Goal: Communication & Community: Answer question/provide support

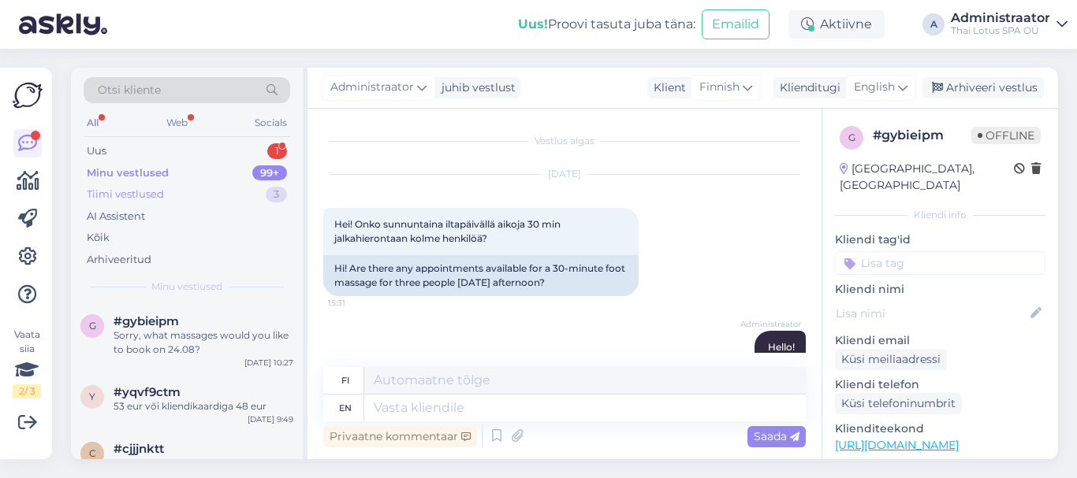
scroll to position [1340, 0]
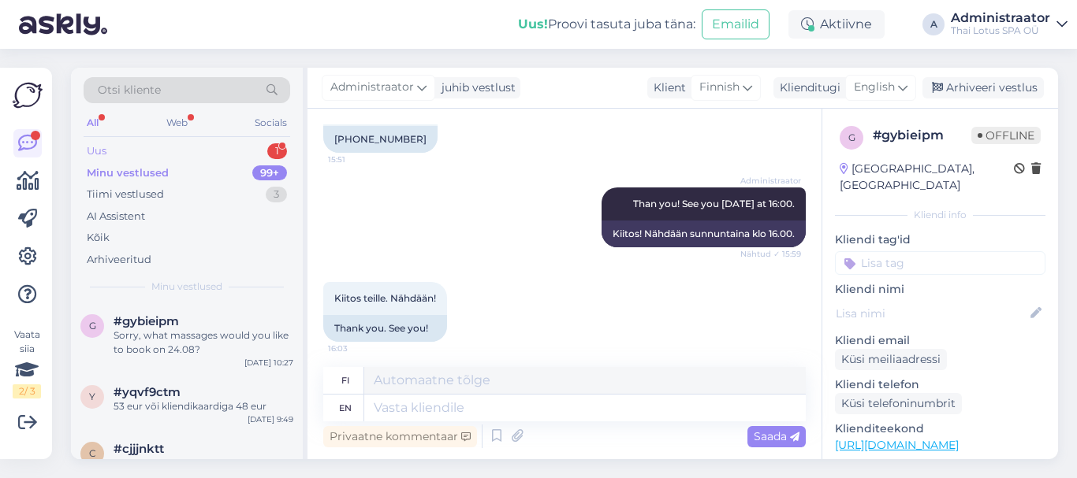
click at [103, 158] on div "Uus" at bounding box center [97, 151] width 20 height 16
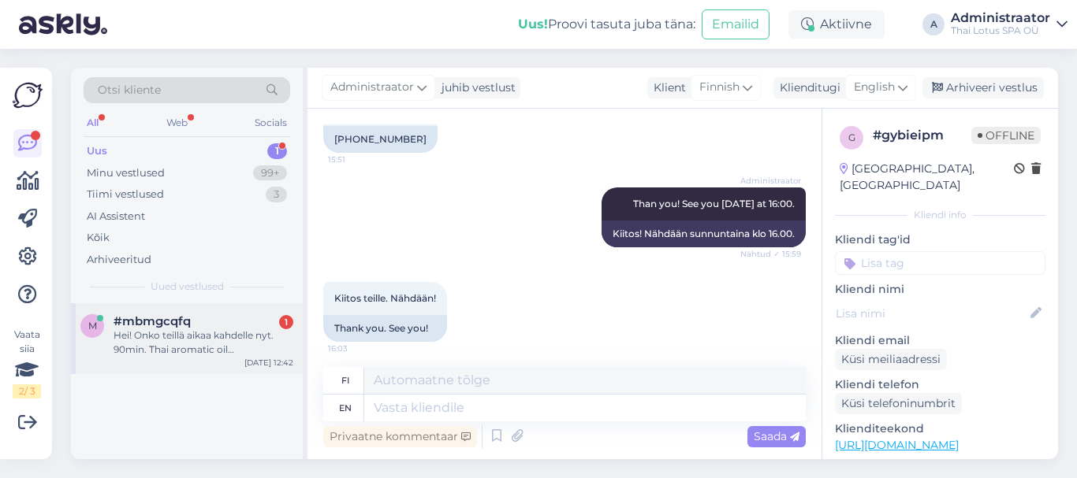
click at [171, 318] on span "#mbmgcqfq" at bounding box center [151, 321] width 77 height 14
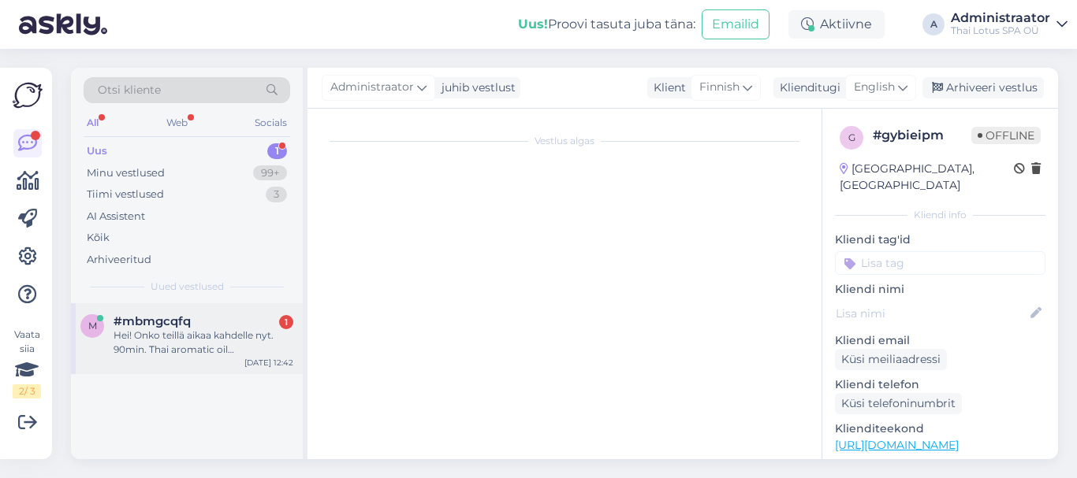
scroll to position [0, 0]
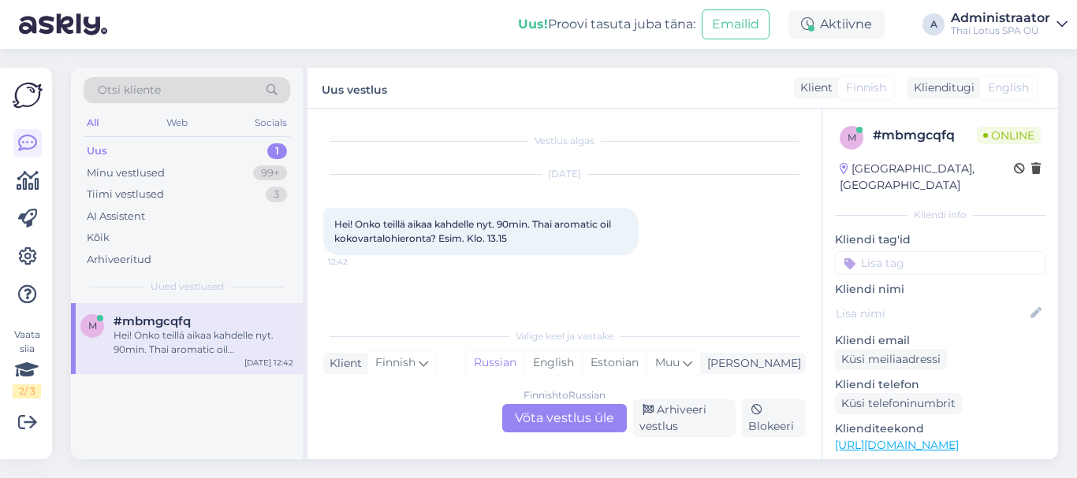
click at [556, 416] on div "Finnish to Russian Võta vestlus üle" at bounding box center [564, 418] width 125 height 28
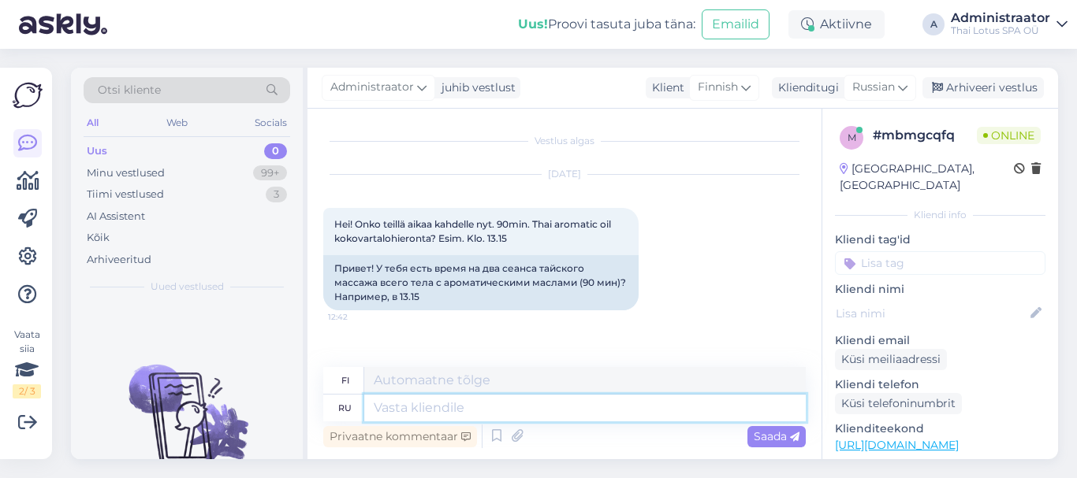
click at [451, 406] on textarea at bounding box center [584, 408] width 441 height 27
type textarea "Добрый"
type textarea "Ystävällinen"
type textarea "Добрый ден"
type textarea "Hyvää päivää"
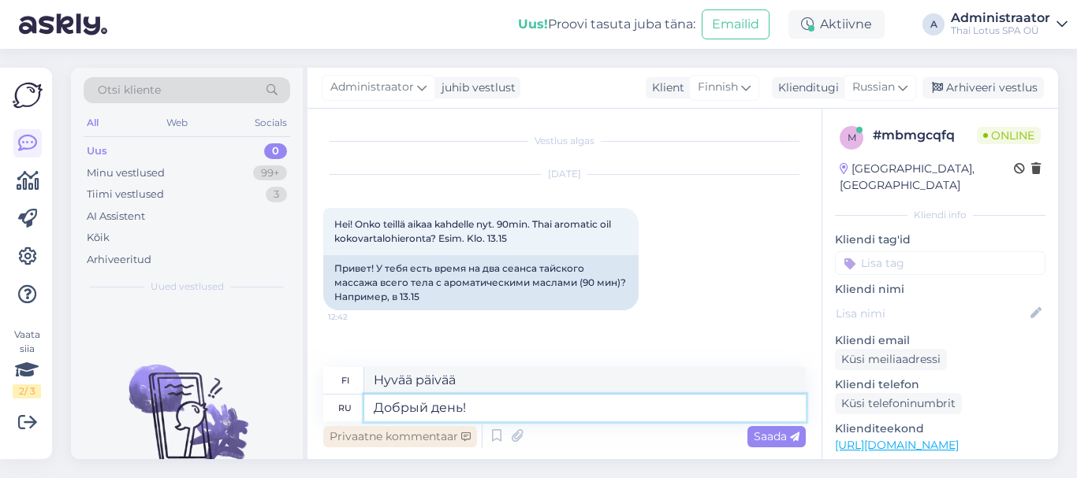
type textarea "Добрый день!"
type textarea "Hyvää iltapäivää"
type textarea "Добрый день! [DATE]"
type textarea "Hyvää iltapäivää! Tänään"
type textarea "Добрый день! [DATE] свободное"
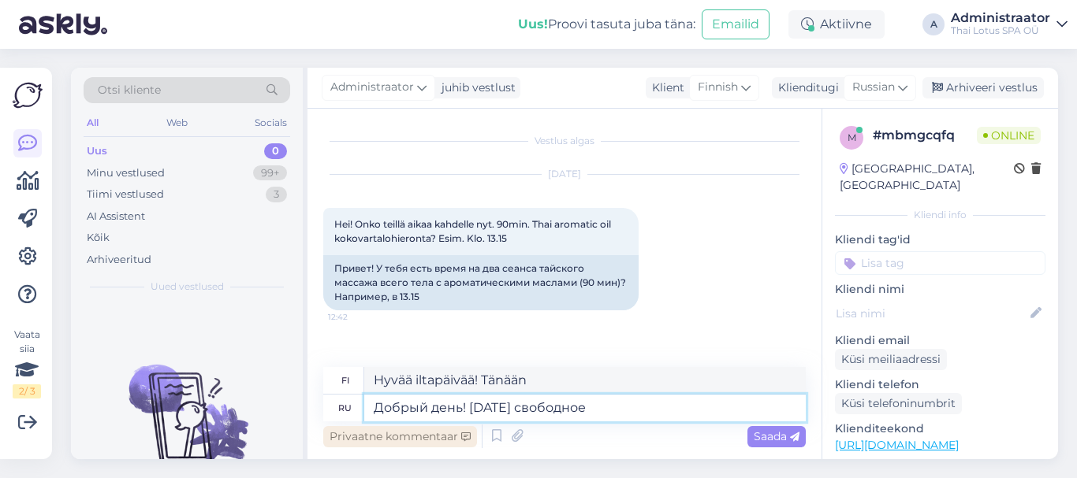
type textarea "Hyvää iltapäivää! Tänään on vapaapäivä"
type textarea "Добрый день! [DATE] свободное время"
type textarea "Hyvää iltapäivää! Tänään on vapaata"
type textarea "Добрый день! [DATE] свободное время осталось"
type textarea "Hyvää iltapäivää! Tänään on vielä vapaata aikaa"
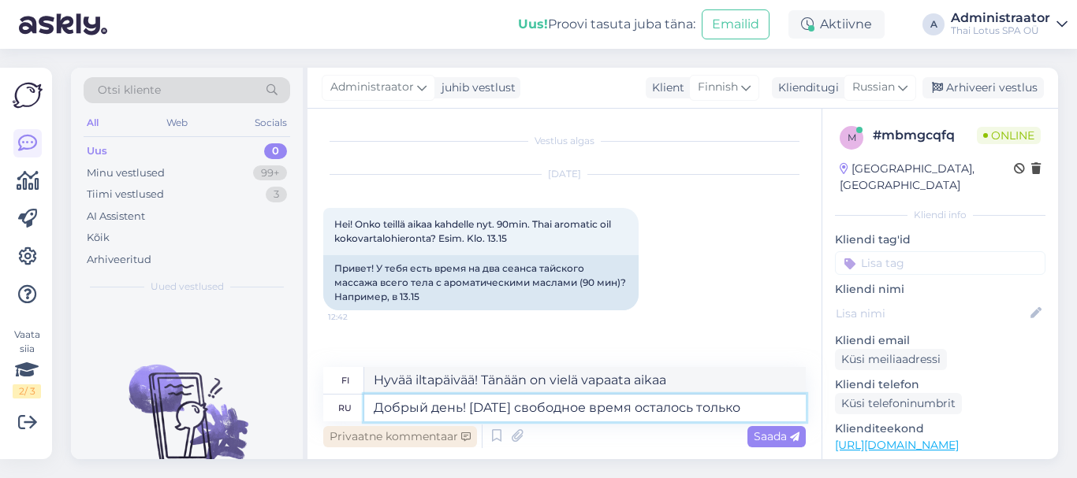
type textarea "Добрый день! [DATE] свободное время осталось только"
type textarea "Hyvää iltapäivää! Tänään on enää vain vapaata aikaa jäljellä"
type textarea "Добрый день! [DATE] свободное время осталось только в 18Ж3"
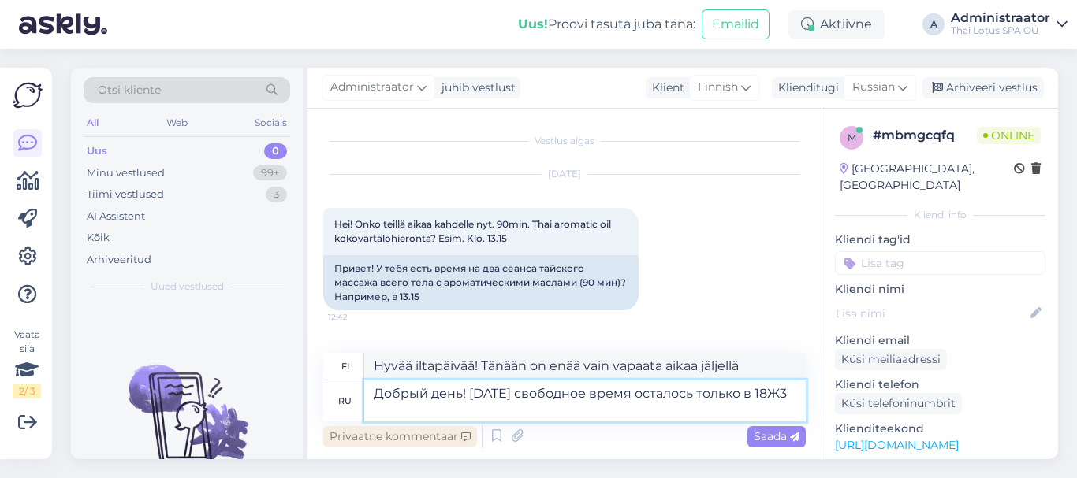
type textarea "Hyvää iltapäivää! Tänään on jäljellä enää vapaata aikaa klo 18.30."
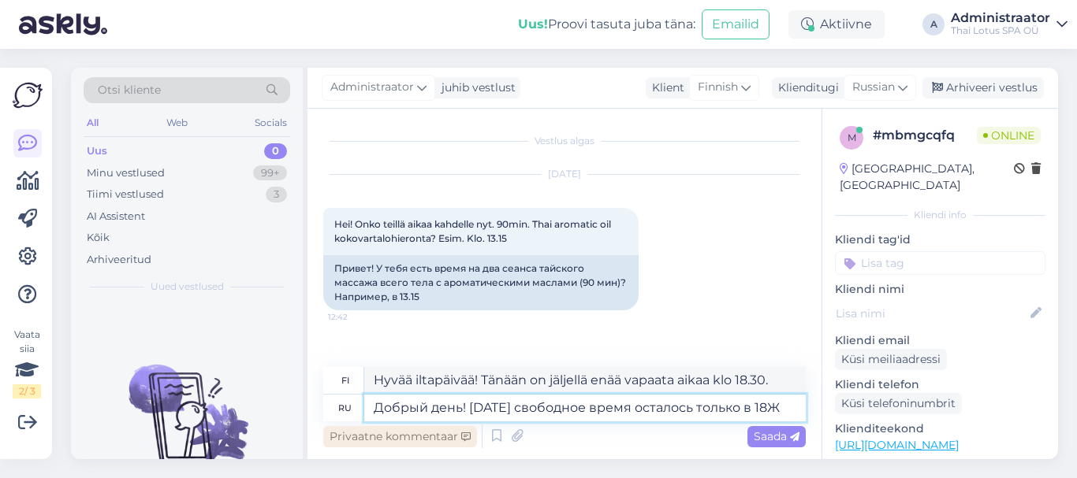
type textarea "Добрый день! [DATE] свободное время осталось только в 18"
type textarea "Hyvää iltapäivää! Tänään on jäljellä enää vapaata aikaa klo 18."
type textarea "Добрый день! [DATE] свободное время осталось только в 18"
type textarea "Hyvää iltapäivää! Tänään on jäljellä enää vapaita aikoja klo 18."
type textarea "Добрый день! [DATE] свободное время осталось только в 18:30"
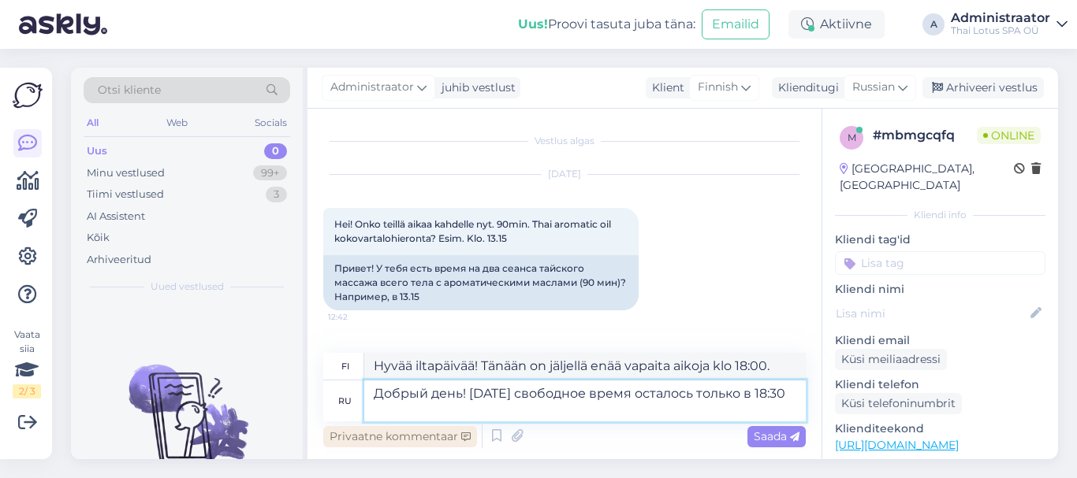
type textarea "Hyvää iltapäivää! Tänään on jäljellä enää vapaata aikaa klo 18.30."
type textarea "Добрый день! [DATE] свободное время осталось только в 18:30 на"
type textarea "Hyvää iltapäivää! Tänään on jäljellä enää vapaita aikoja klo 18.30."
type textarea "Добрый день! [DATE] свободное время осталось только в 18:30 на 90"
type textarea "Hyvää iltapäivää! Tänään on jäljellä enää vapaata aikaa klo 18.30 90:llä."
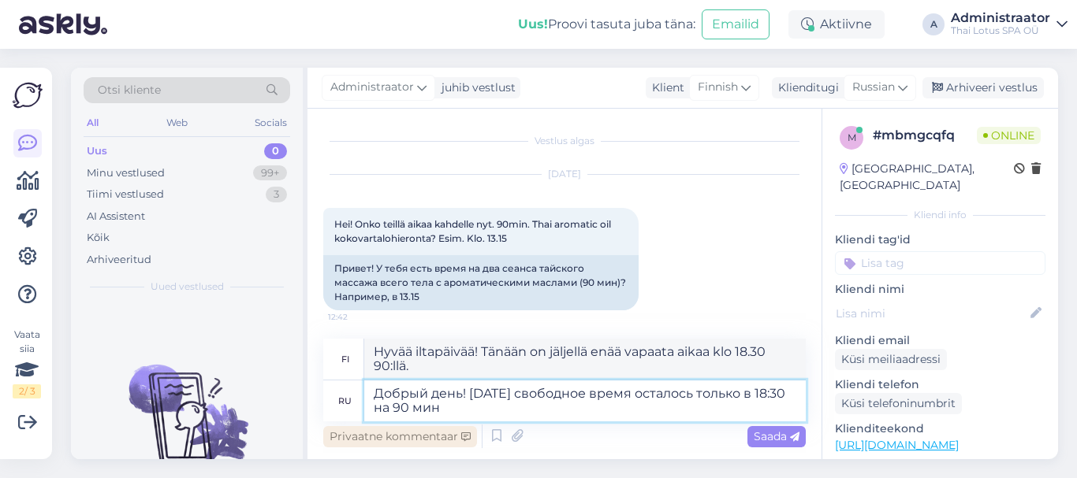
type textarea "Добрый день! [DATE] свободное время осталось только в 18:30 на 90 мин"
type textarea "Hyvää iltapäivää! Tänään on jäljellä enää 90 minuutin vapaa aika klo 18.30."
type textarea "Добрый день! [DATE] свободное время осталось только в 18:30 на 90 мин массаж"
type textarea "Hyvää iltapäivää! Tänään on jäljellä enää vain vapaa aika klo 18.30 90 minuutin…"
type textarea "Добрый день! [DATE] свободное время осталось только в 18:30 на 90 мин массаж на"
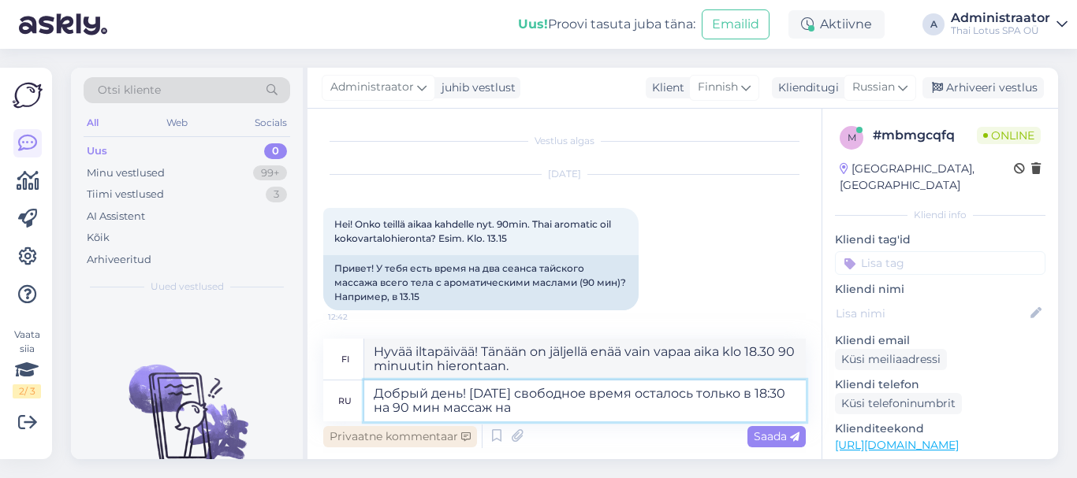
type textarea "Hyvää iltapäivää! Tänään on jäljellä enää vain vapaa aika klo 18.30 90 minuutin…"
type textarea "Добрый день! [DATE] свободное время осталось только в 18:30 на 90 мин массаж на…"
type textarea "Hyvää iltapäivää! Minulla on tänään vapaata aikaa vain klo 18.30 90 minuutin [D…"
type textarea "Добрый день! [DATE] свободное время осталось только в 18:30 на 90 мин массаж на…"
type textarea "Hyvää iltapäivää! Tänään vapaata aikaa jäljellä vain klo 18.30 90 minuutin [DEM…"
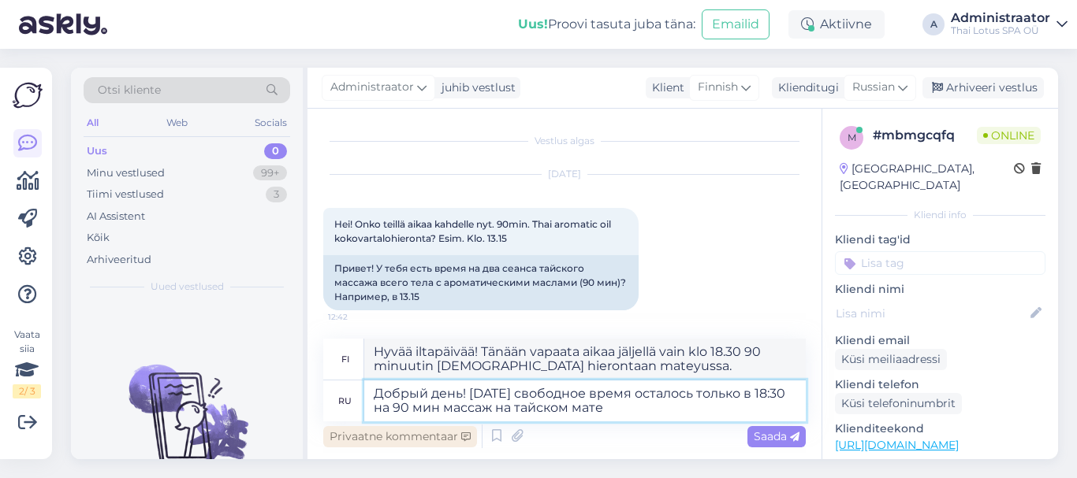
type textarea "Добрый день! [DATE] свободное время осталось только в 18:30 на 90 мин массаж на…"
type textarea "Hyvää iltapäivää! Minulla on tänään vapaata aikaa vain klo 18.30 90 minuutin hi…"
type textarea "Добрый день! [DATE] свободное время осталось только в 18:30 на 90 мин массаж на…"
click at [776, 434] on span "Saada" at bounding box center [776, 437] width 46 height 14
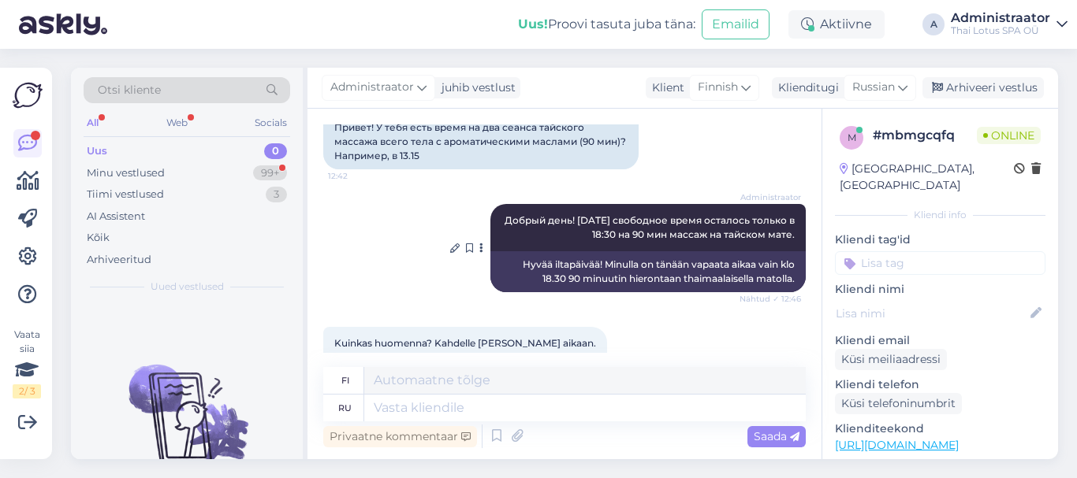
scroll to position [113, 0]
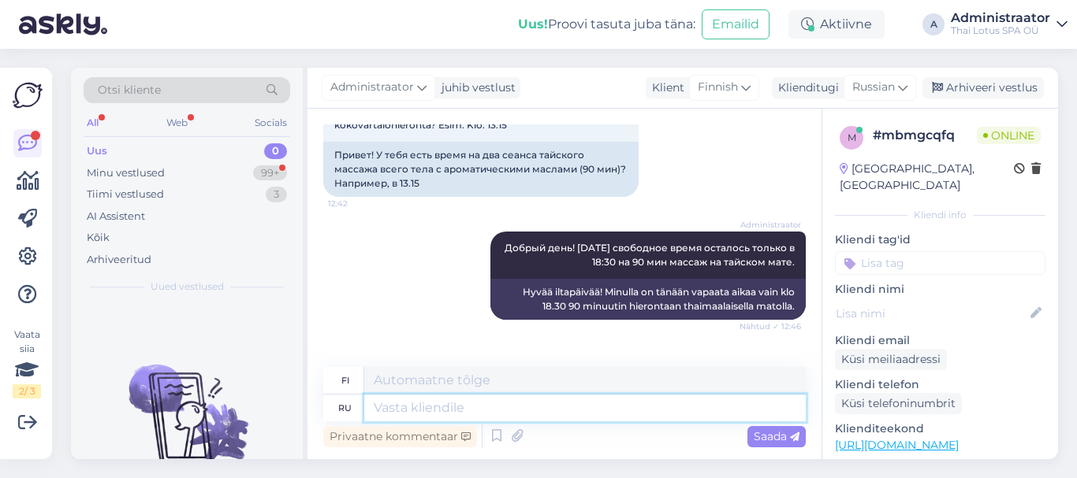
click at [402, 421] on textarea at bounding box center [584, 408] width 441 height 27
type textarea "За"
type textarea "Sillä"
type textarea "[DATE]"
type textarea "Huomenna"
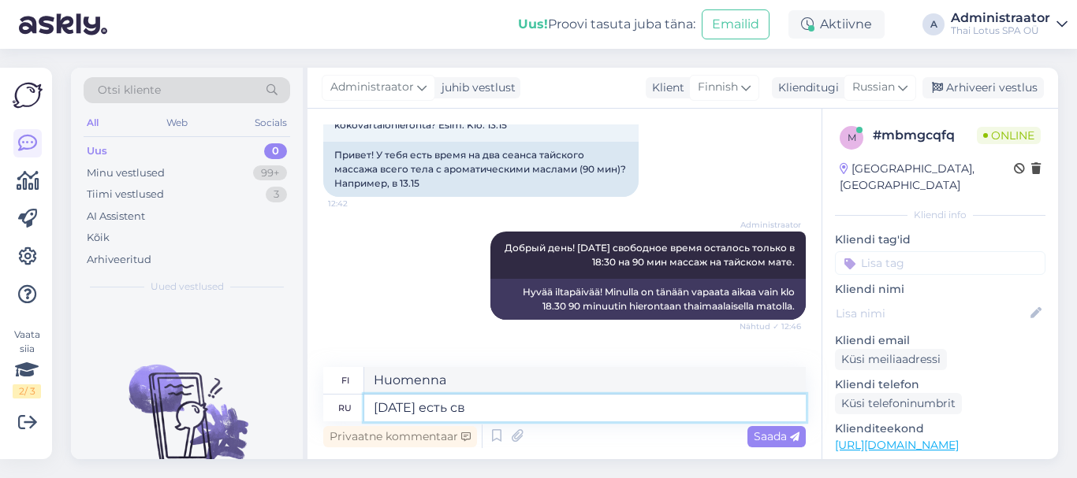
type textarea "[DATE] есть сво"
type textarea "Huomenna on sinun"
type textarea "[DATE] есть свободное"
type textarea "Huomenna on vapaata"
type textarea "[DATE] есть свободное время"
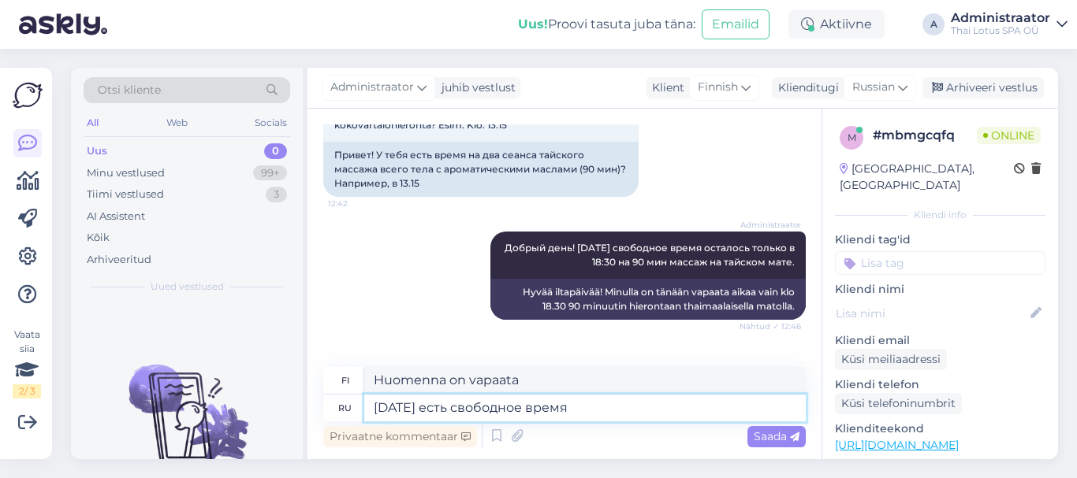
type textarea "Huomenna on vapaata aikaa"
type textarea "[DATE] есть свободное время на 90"
type textarea "Huomenna on vapaata aikaa 90:lle"
type textarea "[DATE] есть свободное время на 90 мин"
type textarea "Huomenna minulla on 90 minuuttia vapaa-aikaa."
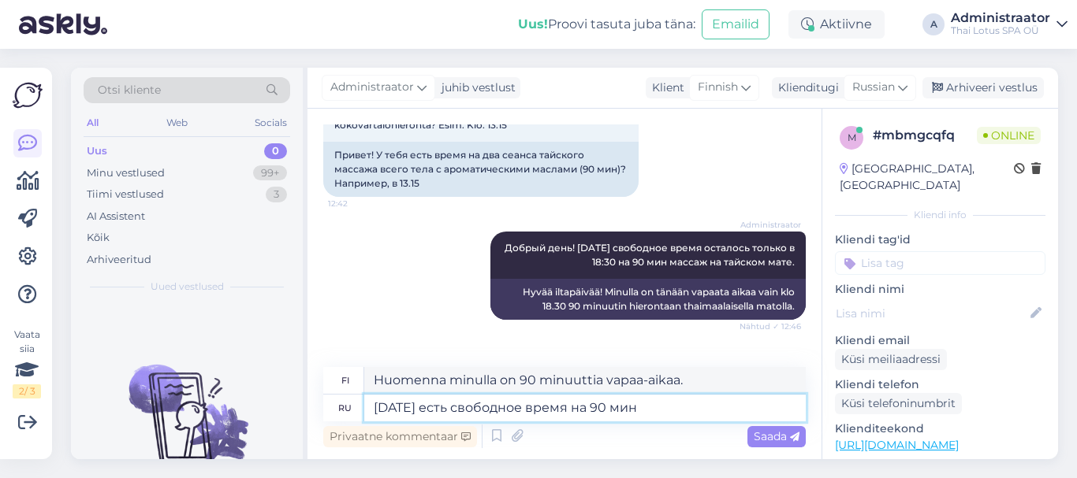
click at [587, 407] on textarea "[DATE] есть свободное время на 90 мин" at bounding box center [584, 408] width 441 height 27
type textarea "[DATE] есть свободное время на д 90 мин"
type textarea "Huomenna on vapaata aikaa 90 min."
type textarea "[DATE] есть свободное время на два 90 мин"
type textarea "Huomenna minulla on kaksi 90 minuuttia vapaata aikaa"
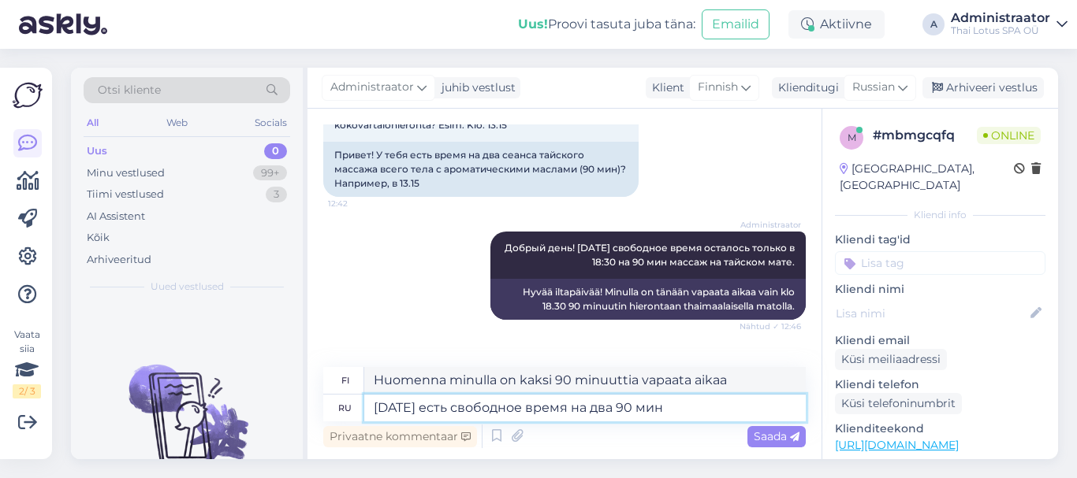
click at [683, 409] on textarea "[DATE] есть свободное время на два 90 мин" at bounding box center [584, 408] width 441 height 27
type textarea "[DATE] есть свободное время на два 90 мин в 9"
type textarea "Huomenna minulla on kaksi vapaata 90 minuuttia klo 9."
type textarea "[DATE] есть свободное время на два 90 мин в 9"
type textarea "Huomenna minulla on kaksi 90 minuutin vapaata aikaa klo 21.00"
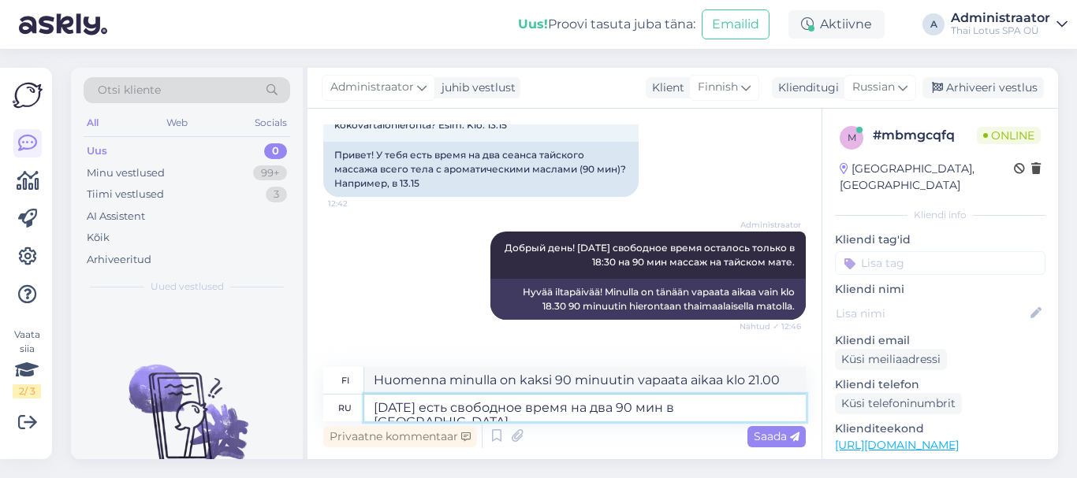
type textarea "[DATE] есть свободное время на два 90 мин в 9"
type textarea "Huomenna on kahdelle 90 minuutin vapaata aikaa klo 21.00."
type textarea "[DATE] есть свободное время на два 90 мин в 9:30"
type textarea "Huomenna on kaksi vapaata 90 minuuttia klo 9.30"
type textarea "[DATE] есть свободное время на два 90 мин в 9:30 (vfccf;b v"
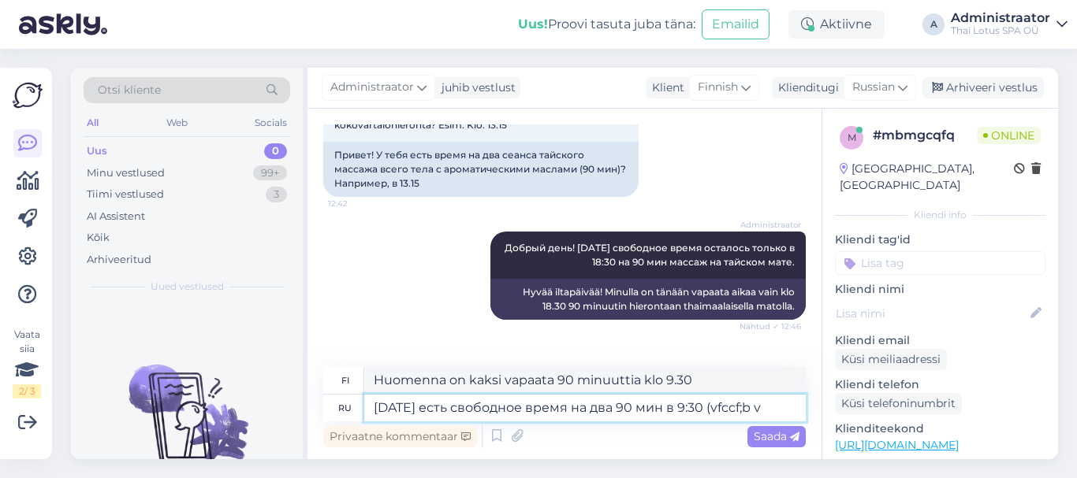
type textarea "Huomenna on vapaata aikaa kahdelle 90 minuutin jaksolle klo 9.30 (vfccf;b)"
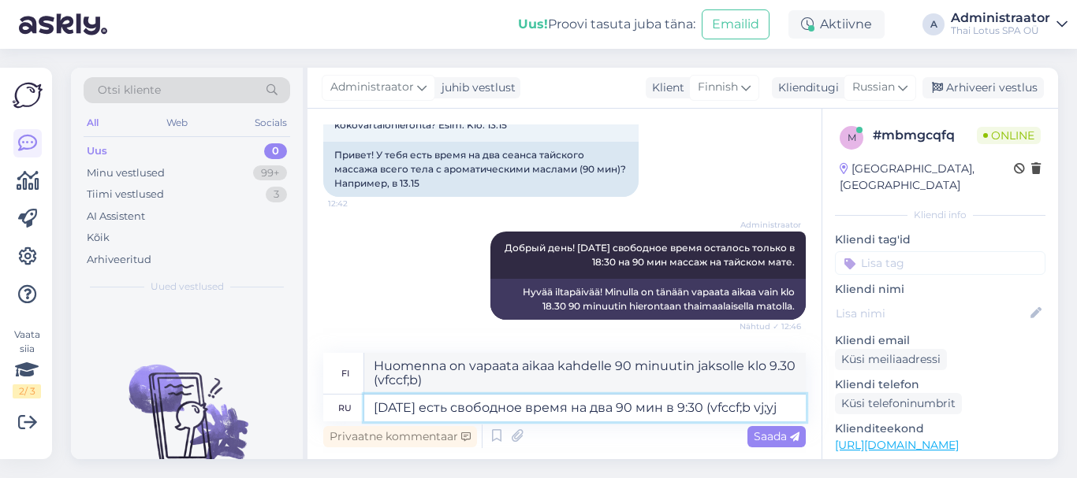
type textarea "[DATE] есть свободное время на два 90 мин в 9:30 (vfccf;b vj;yj"
type textarea "Huomenna on vapaata aikaa kahdelle 90 min klo 9.30 (vfccf;b vj;yj"
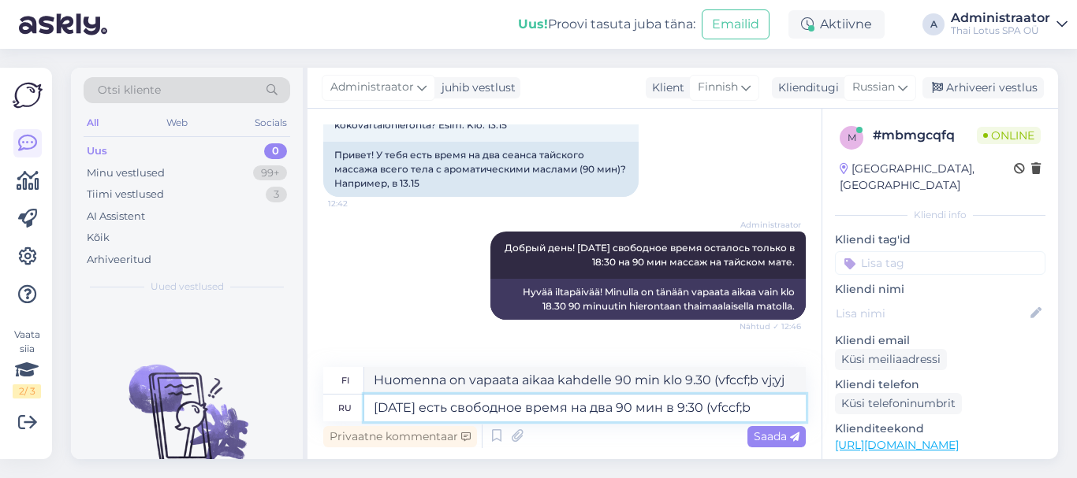
type textarea "[DATE] есть свободное время на два 90 мин в 9:30 (vfccf;"
type textarea "Huomenna on vapaata aikaa kahdelle 90 minuutin jaksolle klo 9.30 (vfccf;b)"
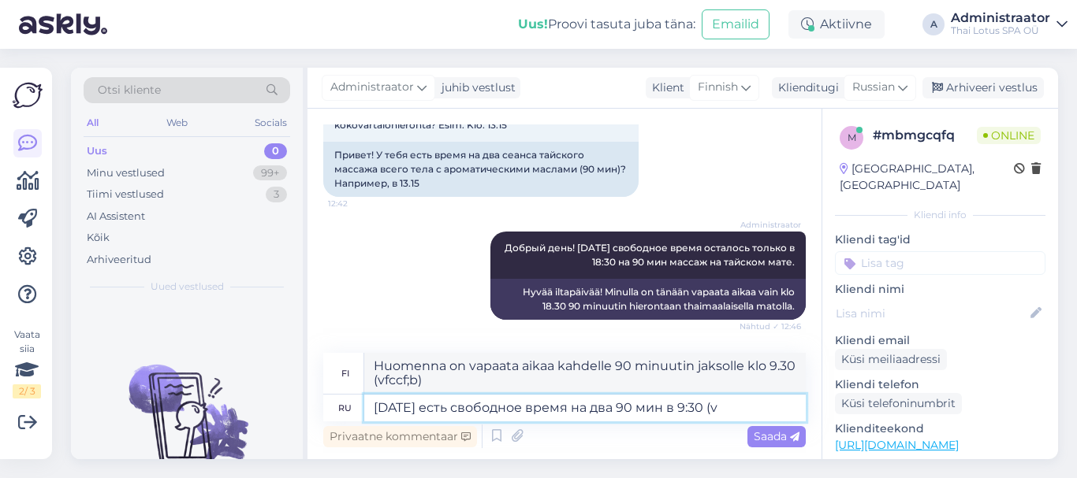
type textarea "[DATE] есть свободное время на два 90 мин в 9:30 ("
type textarea "Huomenna on kaksi vapaata 90 minuuttia klo 9.30 ("
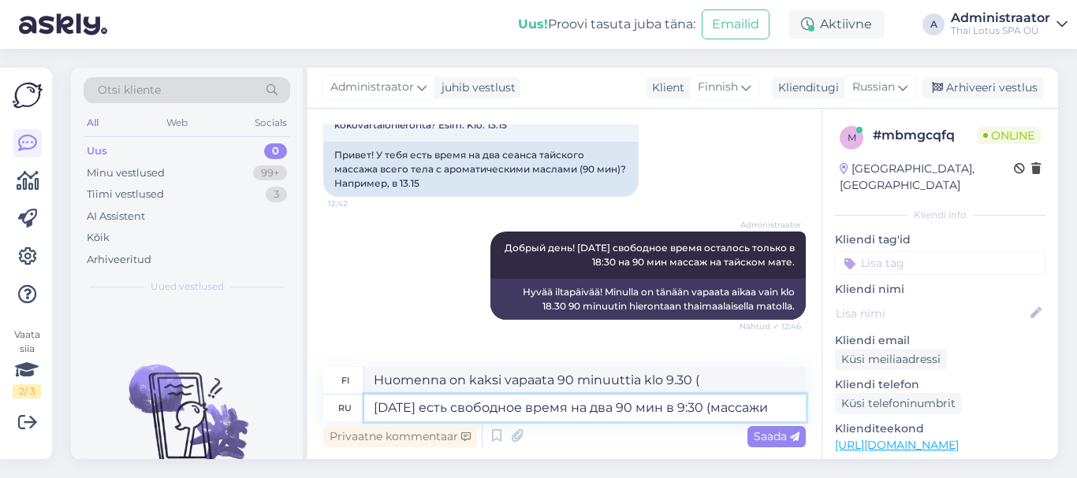
type textarea "[DATE] есть свободное время на два 90 мин в 9:30 (массажи"
type textarea "Huomenna on vapaata aikaa kahdelle 90 minuutin hieronnalle klo 9.30 (hieronnat"
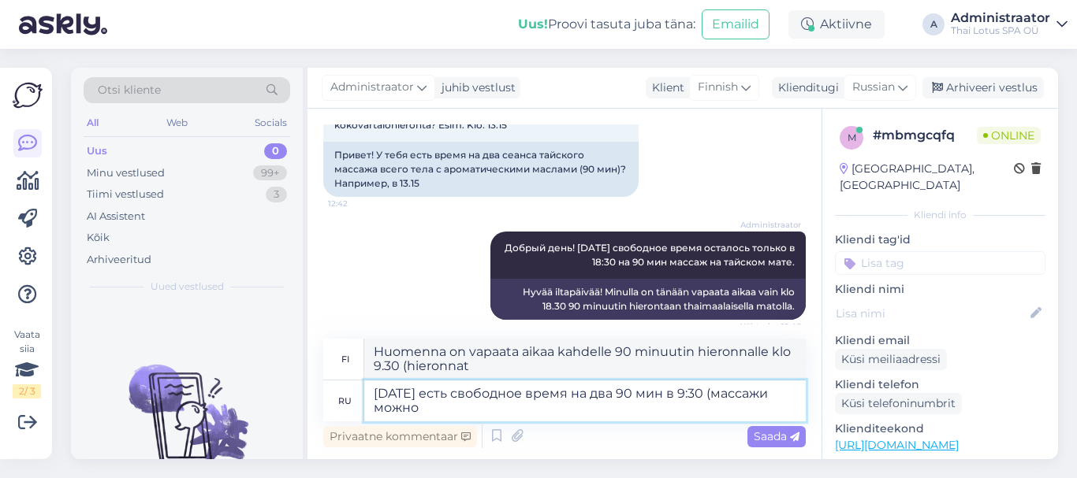
type textarea "[DATE] есть свободное время на два 90 мин в 9:30 (массажи можно"
type textarea "Huomenna on kaksi vapaata 90 minuutin harjoitusta klo 9.30 (hierontoja saatavil…"
type textarea "[DATE] есть свободное время на два 90 мин в 9:30 (массажи можно сделать"
type textarea "Huomenna on kaksi vapaata 90 minuutin mittaista hierontaa klo 9.30 (hierontoja …"
type textarea "[DATE] есть свободное время на два 90 мин в 9:30 (массажи можно сделать как"
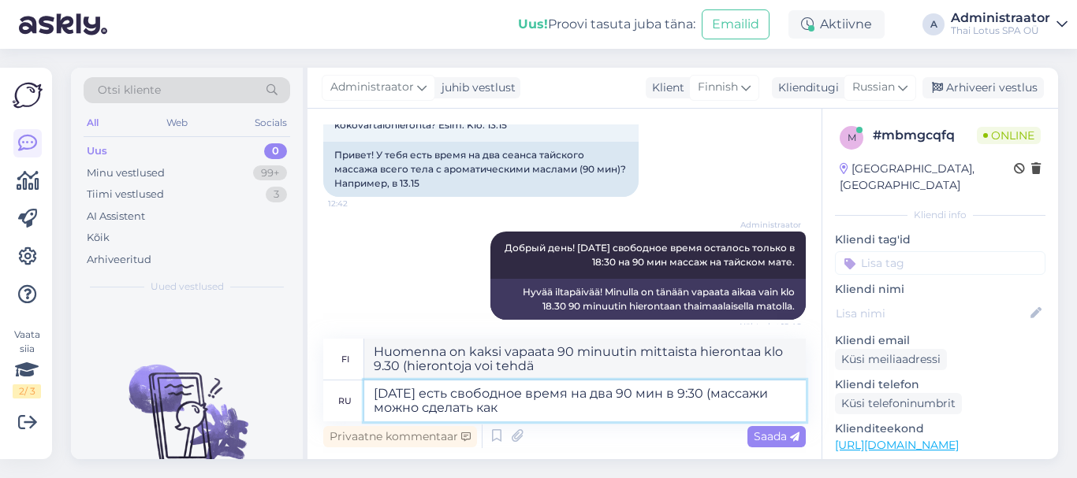
type textarea "Huomenna on vapaata aikaa kahdelle 90 minuutin hieronnalle klo 9.30 (hierontoja…"
type textarea "[DATE] есть свободное время на два 90 мин в 9:30 (массажи можно сделать как на"
type textarea "Huomenna on kaksi vapaata 90 minuutin hierontaa klo 9.30 (hierontoja voi tehdä …"
type textarea "[DATE] есть свободное время на два 90 мин в 9:30 (массажи можно сделать как на"
type textarea "Huomenna on kaksi vapaata 90 minuutin hierontaa klo 9.30 (hierontoja voi tehdä …"
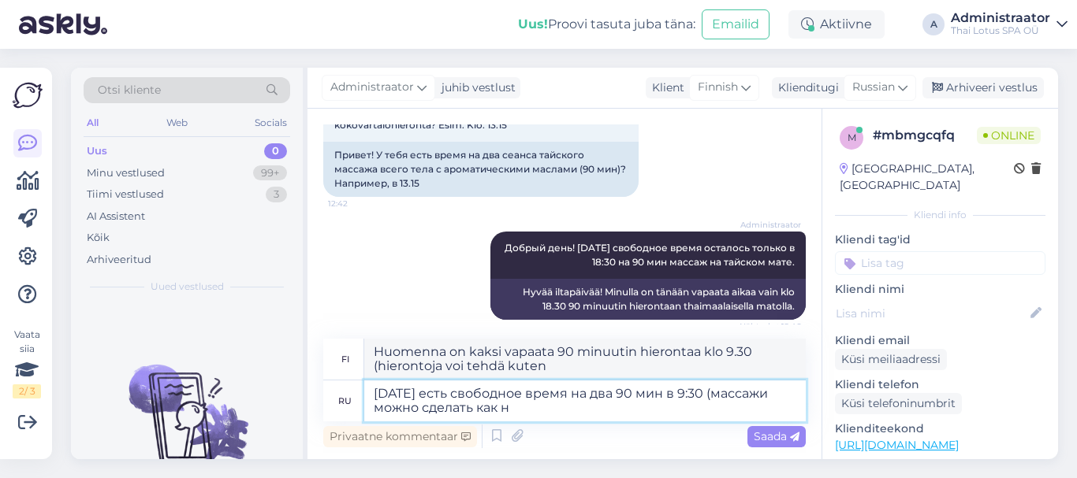
type textarea "[DATE] есть свободное время на два 90 мин в 9:30 (массажи можно сделать как"
type textarea "Huomenna on vapaata aikaa kahdelle 90 minuutin hieronnalle klo 9.30 (hierontoja…"
type textarea "[DATE] есть свободное время на два 90 мин в 9:30 (массажи можно сделать как [PE…"
type textarea "Huomenna on kaksi vapaata 90 minuutin hierontaa klo 9.30 (hierontoja voi tehdä …"
type textarea "[DATE] есть свободное время на два 90 мин в 9:30 (массажи можно сделать как в р…"
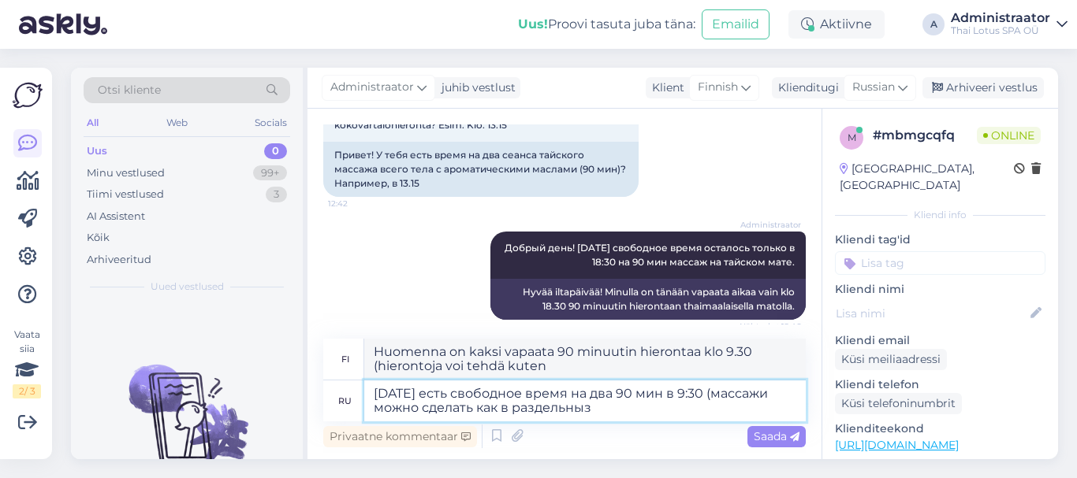
type textarea "Huomenna on kaksi vapaata 90 minuutin hierontaa klo 9.30 (hieronnat voi tehdä e…"
type textarea "[DATE] есть свободное время на два 90 мин в 9:30 (массажи можно сделать как в р…"
type textarea "Huomenna on vapaata aikaa kahdelle 90 minuutin hieronnalle klo 9.30 (hieronnat …"
type textarea "[DATE] есть свободное время на два 90 мин в 9:30 (массажи можно сделать как в р…"
type textarea "Huomenna on vapaata aikaa kahdelle 90 minuutin hieronnalle klo 9.30 (hieronnat …"
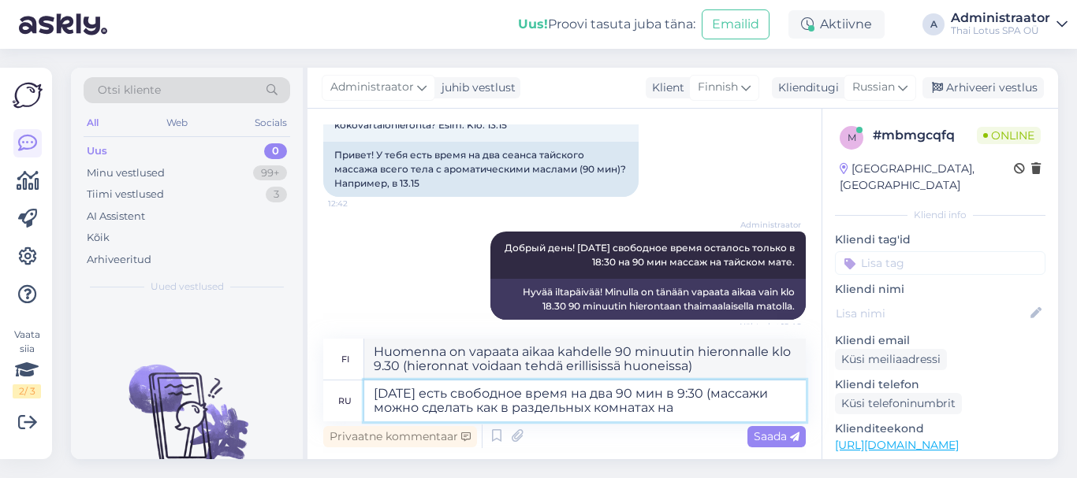
type textarea "[DATE] есть свободное время на два 90 мин в 9:30 (массажи можно сделать как в р…"
type textarea "Huomenna on vapaata aikaa kahdelle 90 minuutin hieronnalle klo 9.30 (hierontoja…"
type textarea "[DATE] есть свободное время на два 90 мин в 9:30 (массажи можно сделать как в р…"
type textarea "Huomenna on vapaata aikaa kahdelle 90 minuutin hieronnalle klo 9.30 (hierontoja…"
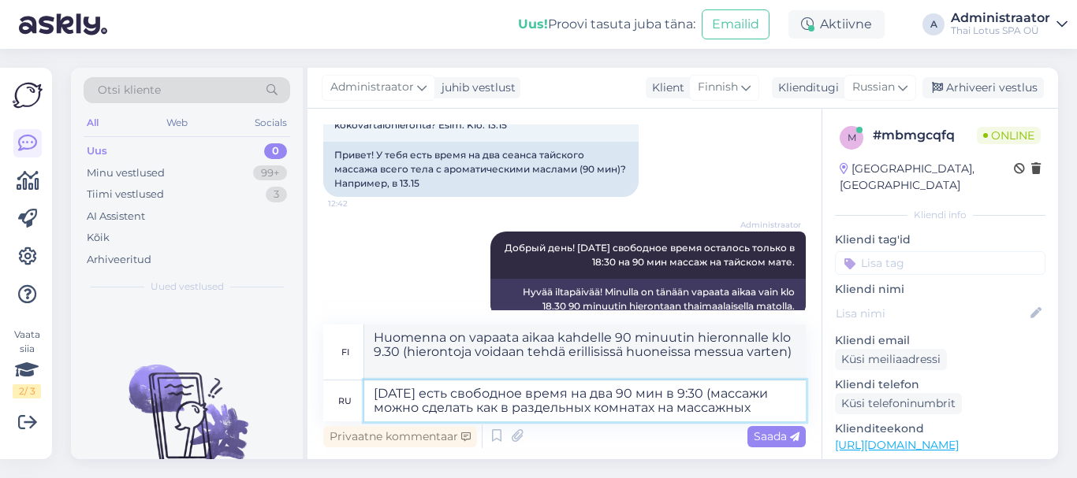
type textarea "[DATE] есть свободное время на два 90 мин в 9:30 (массажи можно сделать как в р…"
type textarea "Huomenna on vapaata aikaa kahdelle 90 min klo 9.30 (hierontoja voi tehdä erilli…"
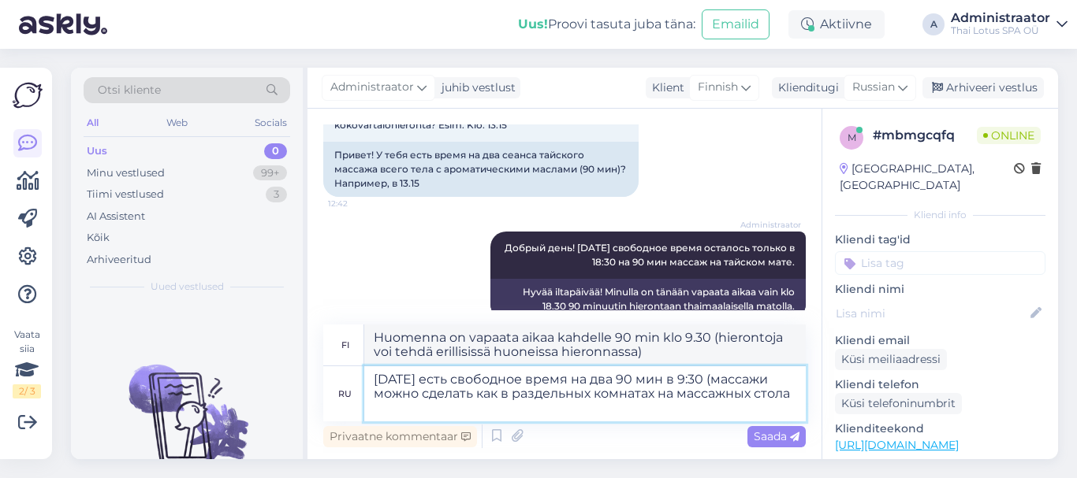
type textarea "[DATE] есть свободное время на два 90 мин в 9:30 (массажи можно сделать как в р…"
type textarea "Huomenna on vapaata aikaa kahdelle 90 min klo 9.30 (hieronnat voidaan tehdä eri…"
type textarea "[DATE] есть свободное время на два 90 мин в 9:30 (массажи можно сделать как в р…"
type textarea "Huomenna on vapaata aikaa kahdelle 90 minuutin hieronnalle klo 9.30 (hieronnat …"
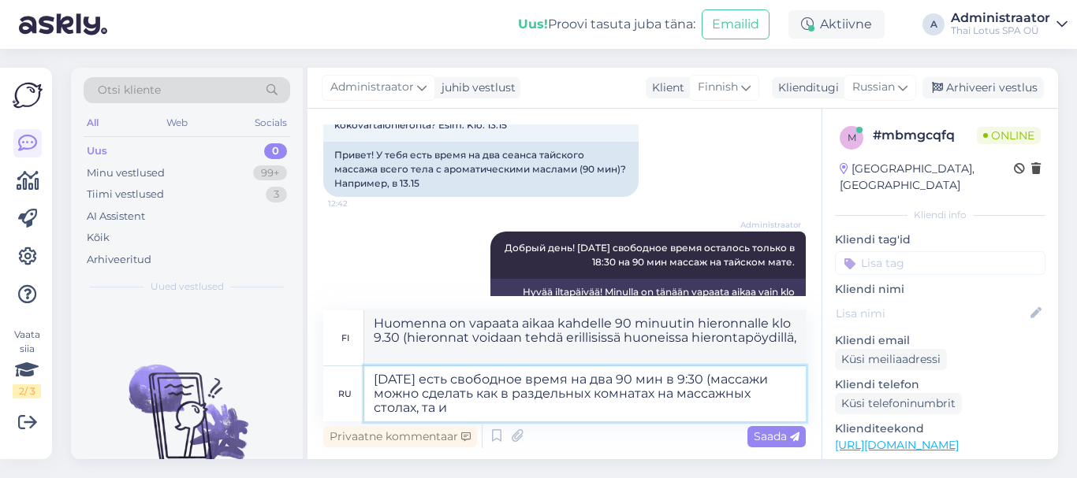
type textarea "[DATE] есть свободное время на два 90 мин в 9:30 (массажи можно сделать как в р…"
type textarea "Huomenna on vapaata aikaa kahdelle 90 minuutin hieronnalle klo 9.30 (hierontoja…"
type textarea "[DATE] есть свободное время на два 90 мин в 9:30 (массажи можно сделать как в р…"
type textarea "Huomenna on vapaata aikaa kahdelle 90 minuutin hieronnalle klo 9.30 (hierontoja…"
type textarea "[DATE] есть свободное время на два 90 мин в 9:30 (массажи можно сделать как в р…"
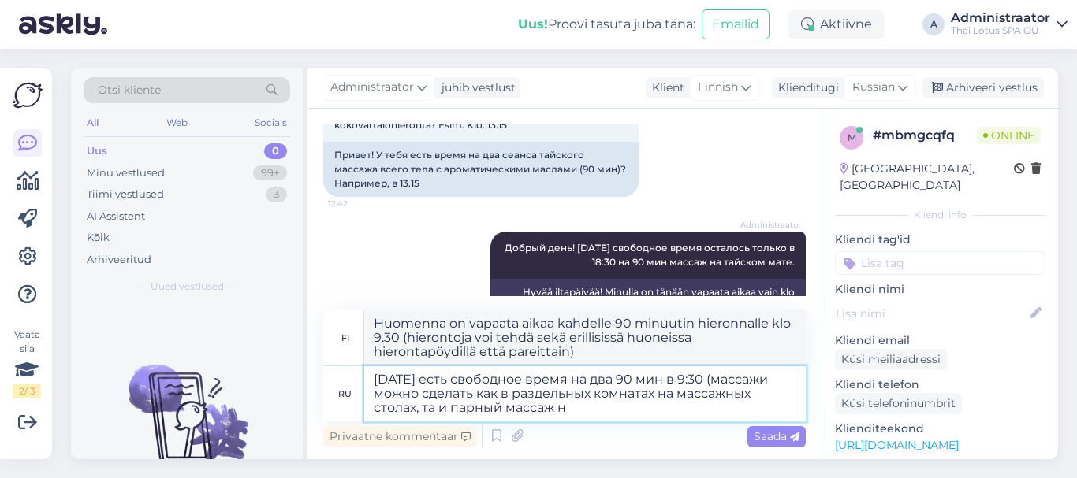
type textarea "Huomenna on vapaata aikaa kahdelle 90 min klo 9.30 (hierontoja voi tehdä sekä e…"
type textarea "[DATE] есть свободное время на два 90 мин в 9:30 (массажи можно сделать как в р…"
type textarea "Huomenna on vapaata aikaa kahdelle 90 minuutin hieronnalle klo 9.30 (hierontoja…"
type textarea "[DATE] есть свободное время на два 90 мин в 9:30 (массажи можно сделать как в р…"
type textarea "Huomenna on vapaata aikaa kahdelle 90 min klo 9.30 (hierontoja voi tehdä sekä e…"
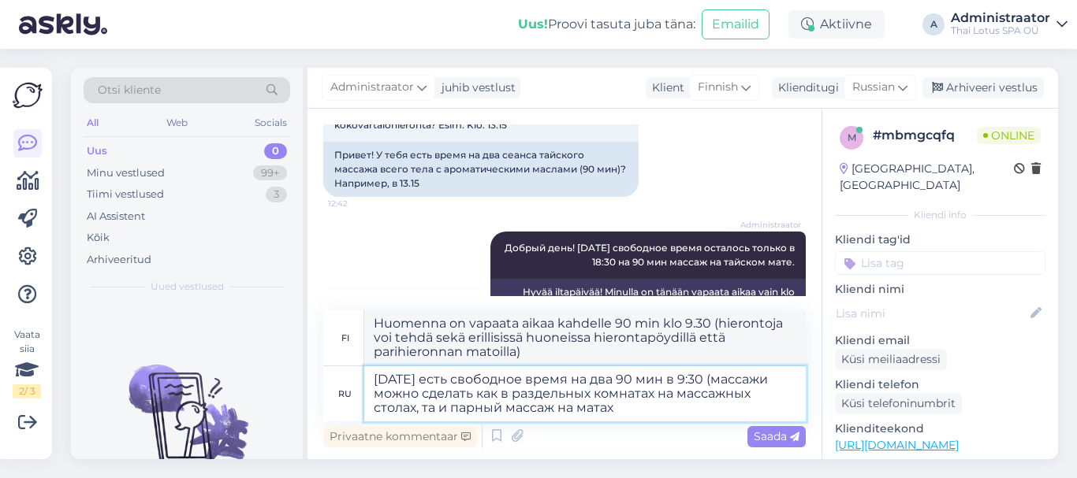
type textarea "[DATE] есть свободное время на два 90 мин в 9:30 (массажи можно сделать как в р…"
type textarea "Huomenna on vapaata aikaa kahdelle 90 min klo 9.30 (hierontoja voi tehdä sekä e…"
type textarea "[DATE] есть свободное время на два 90 мин в 9:30 (массажи можно сделать как в р…"
click at [776, 437] on span "Saada" at bounding box center [776, 437] width 46 height 14
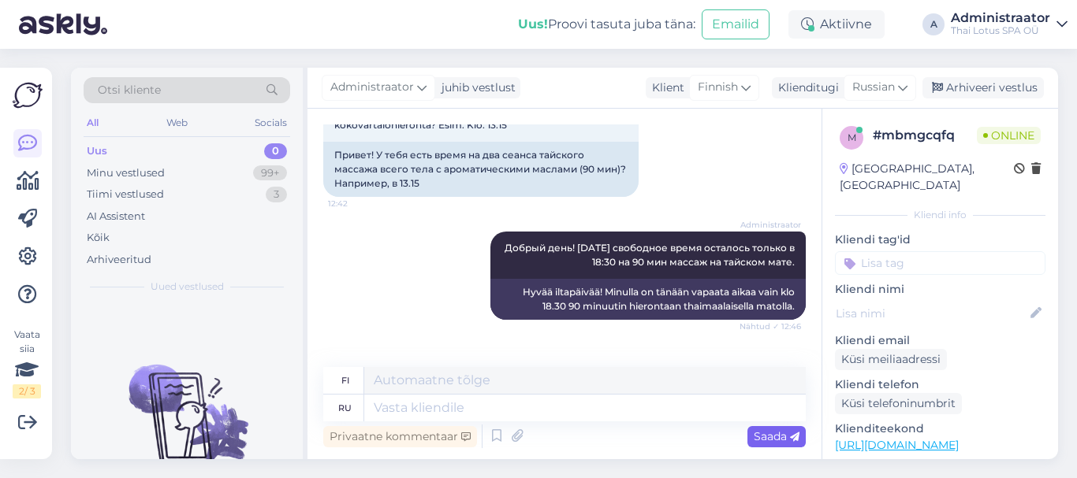
scroll to position [344, 0]
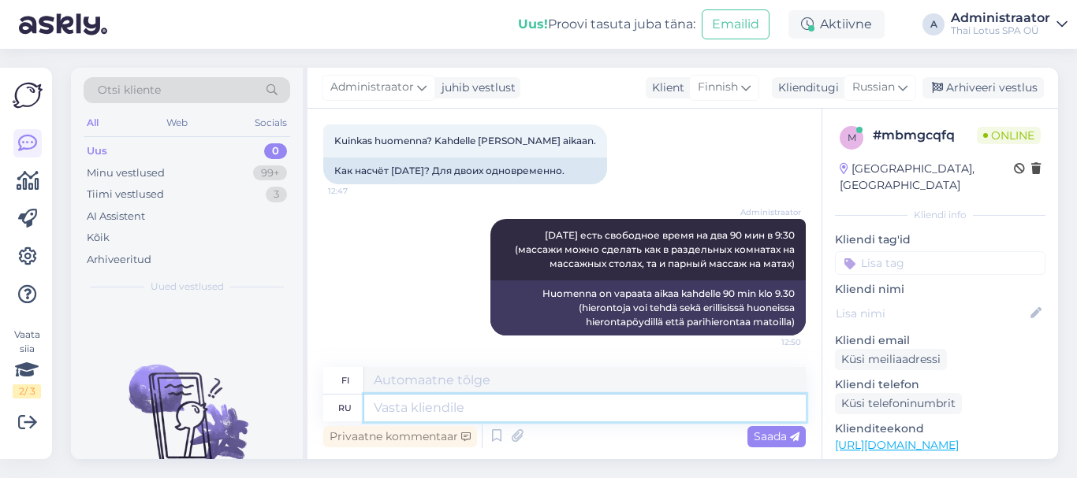
click at [394, 407] on textarea at bounding box center [584, 408] width 441 height 27
type textarea "Мвободное"
type textarea "Mvobodnoe"
type textarea "М"
type textarea "Свободное"
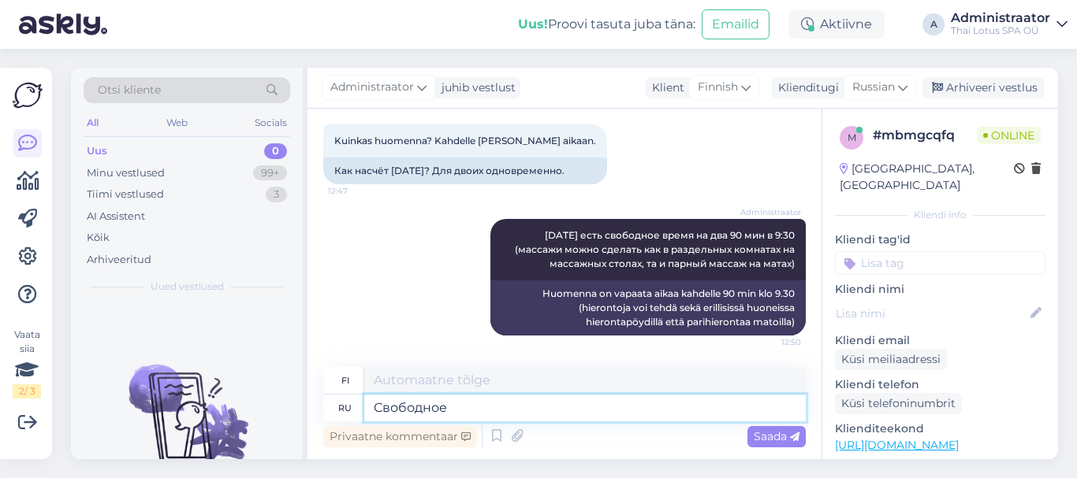
type textarea "Ilmainen"
type textarea "Свободное время"
type textarea "Vapaa-aika"
type textarea "Свободное время на"
type textarea "Vapaa-aika päällä"
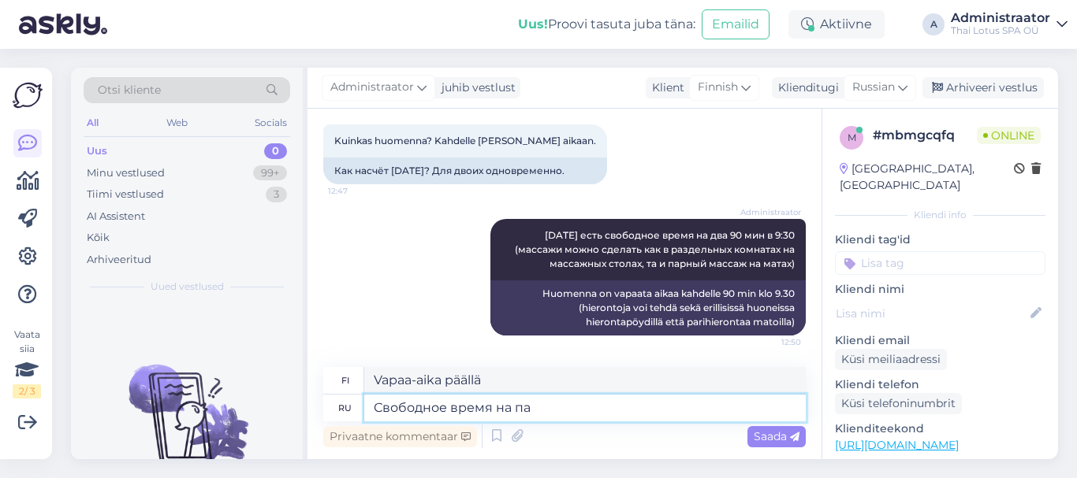
type textarea "Свободное время на пар"
type textarea "Vapaa-aikaa höyryttelyyn"
type textarea "Свободное время на"
type textarea "Vapaa-aika päällä"
type textarea "Свободное время на 90"
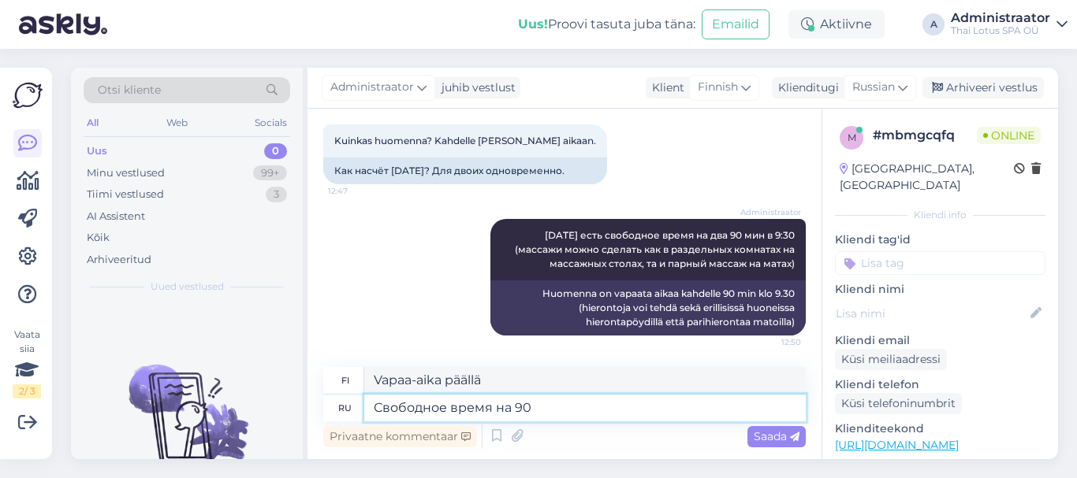
type textarea "Vapaa-aikaa 90 hengelle"
type textarea "Свободное время на 90 мин"
type textarea "Vapaata aikaa 90 minuuttia."
type textarea "Свободное время на 90 мин парный м"
type textarea "90 minuutin vapaa-aika parille"
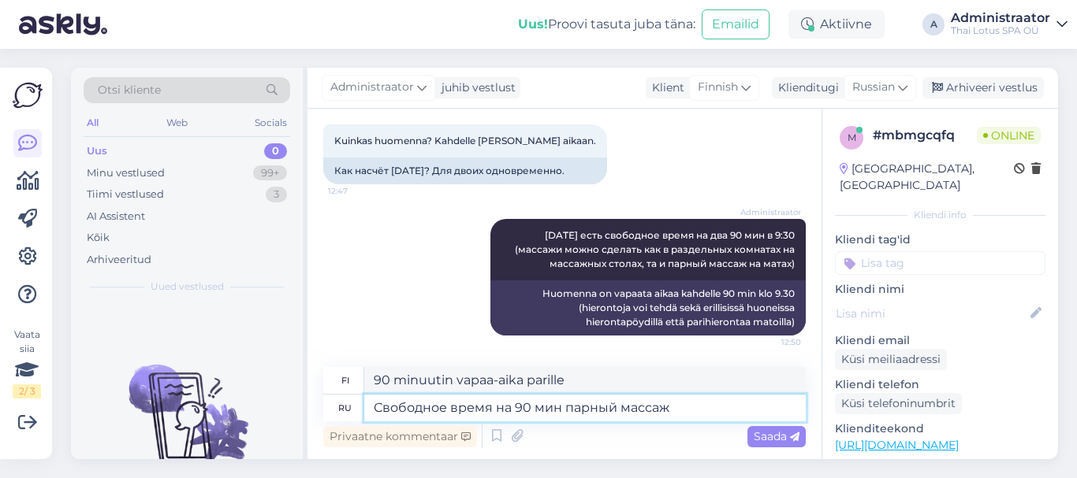
type textarea "Свободное время на 90 мин парный массаж"
type textarea "Vapaata aikaa 90 minuutin parihierontaan"
type textarea "Свободное время на 90 мин парный массаж на матах"
type textarea "Vapaata aikaa 90 minuutin parihierontaan matoilla"
type textarea "Свободное время на 90 мин парный массаж на матах есть"
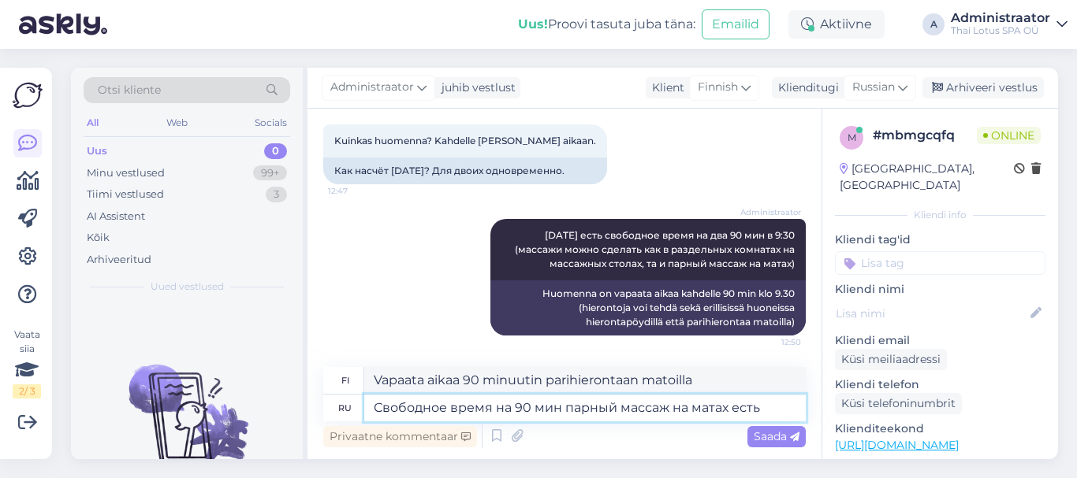
type textarea "Vapaa-aikaa 90 minuutin parihierontaan matoilla"
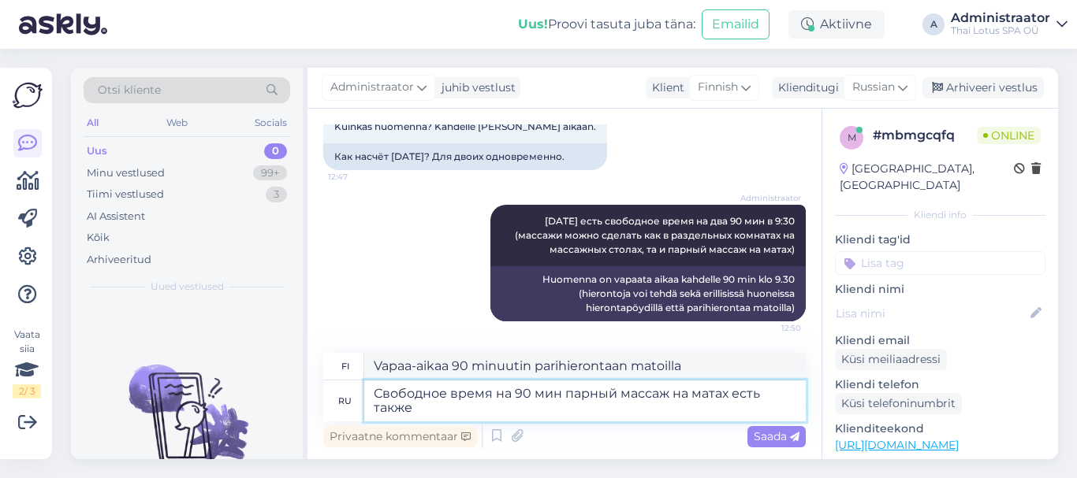
type textarea "Свободное время на 90 мин парный массаж на матах есть также"
type textarea "Saatavilla on myös vapaa-aikaa 90 minuutin parihierontaan matoilla"
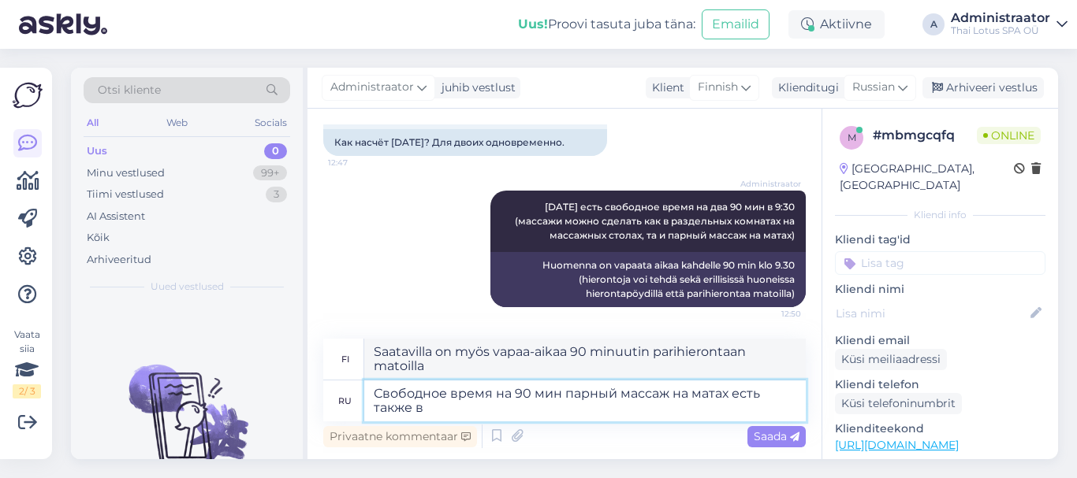
type textarea "Свободное время на 90 мин парный массаж на матах есть также в"
type textarea "Saatavilla on myös 90 minuutin parihieronta matoilla."
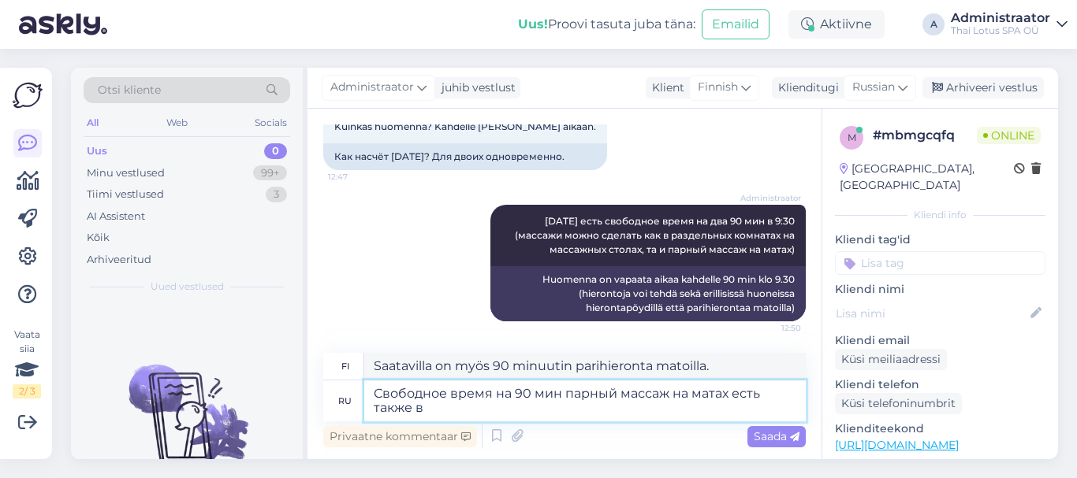
scroll to position [358, 0]
type textarea "Свободное время на 90 мин парный массаж на матах есть также в 9Ж30"
type textarea "Vapaa-aikaa 90 minuutin parihierontaan matoilla on myös saatavilla klo 9.30."
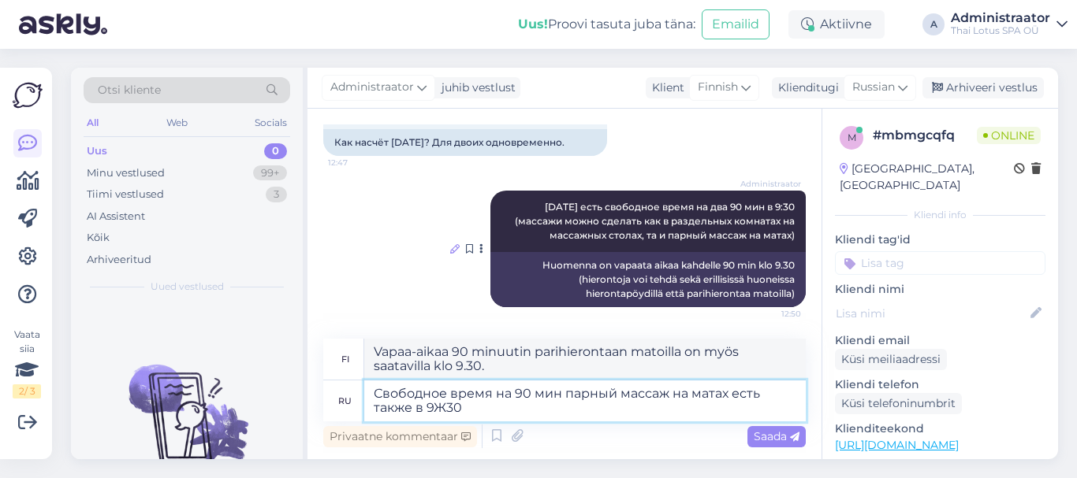
type textarea "Свободное время на 90 мин парный массаж на матах есть также в 9Ж30"
click at [450, 247] on icon at bounding box center [454, 248] width 9 height 9
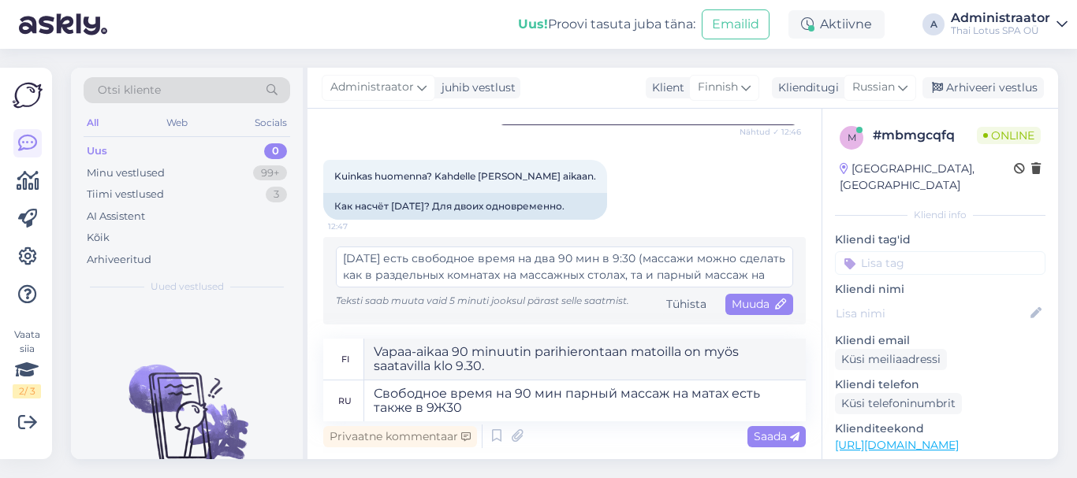
click at [625, 261] on textarea "[DATE] есть свободное время на два 90 мин в 9:30 (массажи можно сделать как в р…" at bounding box center [564, 267] width 457 height 41
type textarea "[DATE] есть свободное время на два 90 мин в 9:00 (массажи можно сделать как в р…"
click at [740, 304] on span "Muuda" at bounding box center [758, 304] width 55 height 14
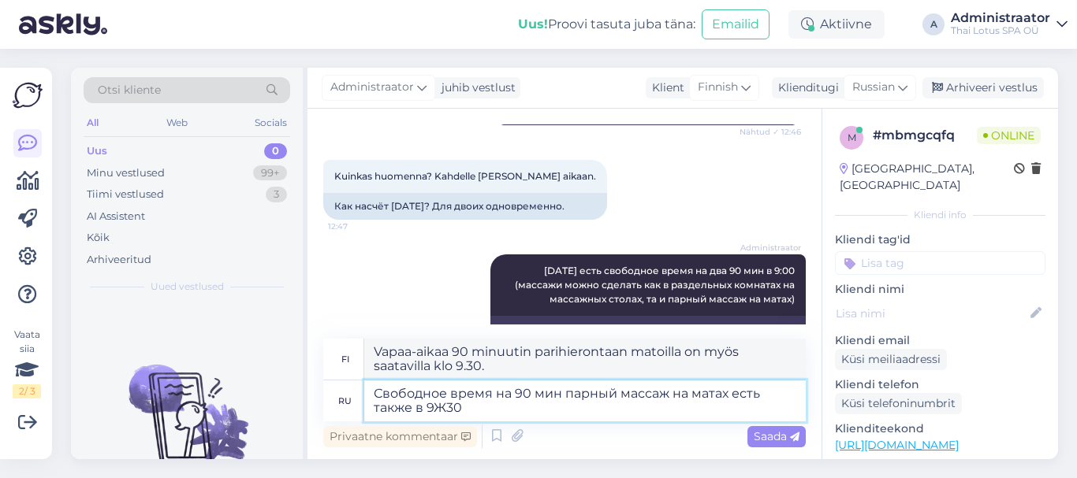
click at [447, 414] on textarea "Свободное время на 90 мин парный массаж на матах есть также в 9Ж30" at bounding box center [584, 401] width 441 height 41
type textarea "Свободное время на 90 мин парный массаж на матах есть также в 930"
type textarea "Vapaa-aikaa 90 minuutin parihierontaan matoilla on saatavilla myös numerosta 93…"
type textarea "Свободное время на 90 мин парный массаж на матах есть также в 9Ö30"
type textarea "Vapaata aikaa 90 minuutin parihierontaan matoilla on myös saatavilla klo 9.30."
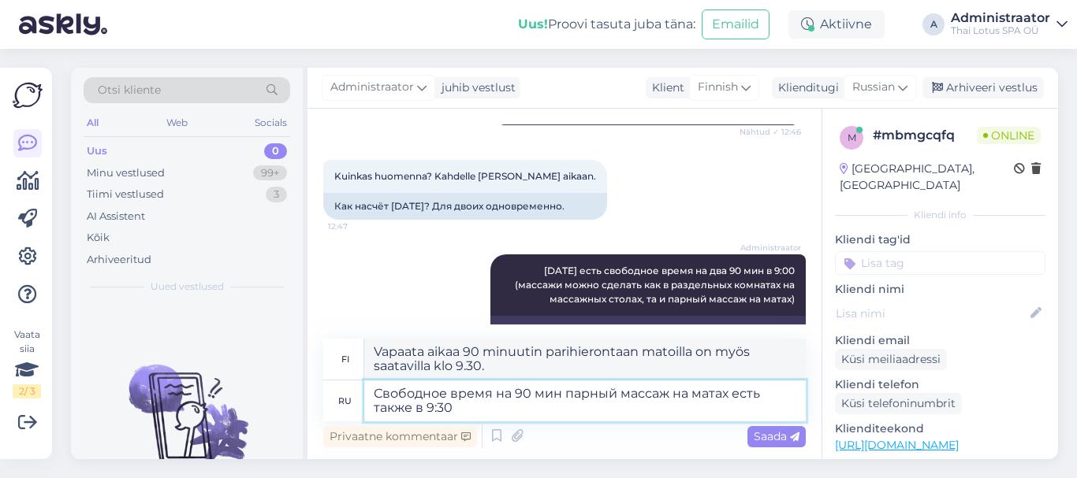
click at [464, 414] on textarea "Свободное время на 90 мин парный массаж на матах есть также в 9:30" at bounding box center [584, 401] width 441 height 41
type textarea "Свободное время на 90 мин парный массаж на матах есть также в 9:30,"
type textarea "Vapaa-aikaa 90 minuutin parihierontaan matoilla on myös saatavilla klo 9.30."
type textarea "Свободное время на 90 мин парный массаж на матах есть также в 9:30, 18:30,"
type textarea "Vapaa-aikaa 90 minuutin parihierontaan matoilla on myös saatavilla klo 9.30 ja …"
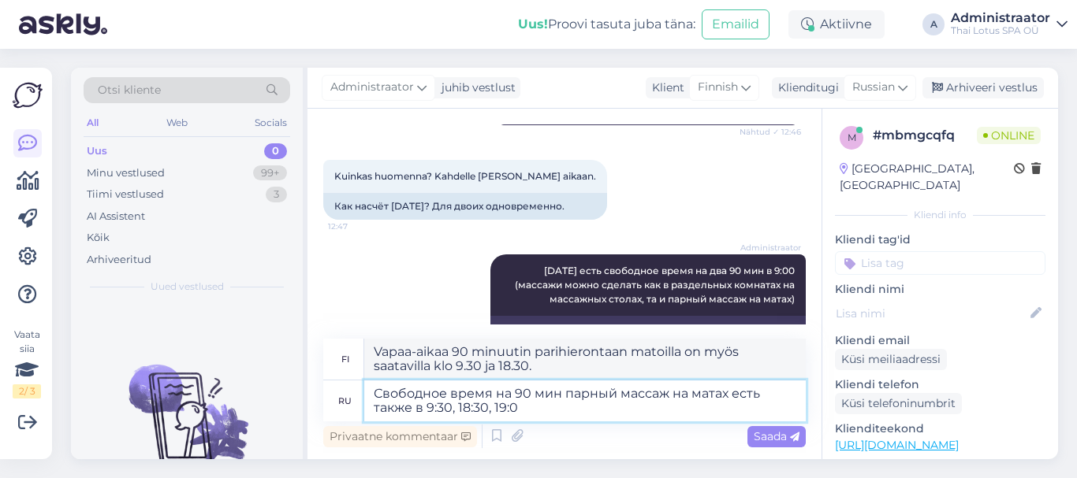
type textarea "Свободное время на 90 мин парный массаж на матах есть также в 9:30, 18:30, 19:00"
type textarea "Vapaa-aikaa 90 minuutin parihierontaan matoilla on myös saatavilla klo 9.30, 18…"
type textarea "Свободное время на 90 мин парный массаж на матах есть также в 9:30, 18:30, 19:0…"
click at [764, 430] on span "Saada" at bounding box center [776, 437] width 46 height 14
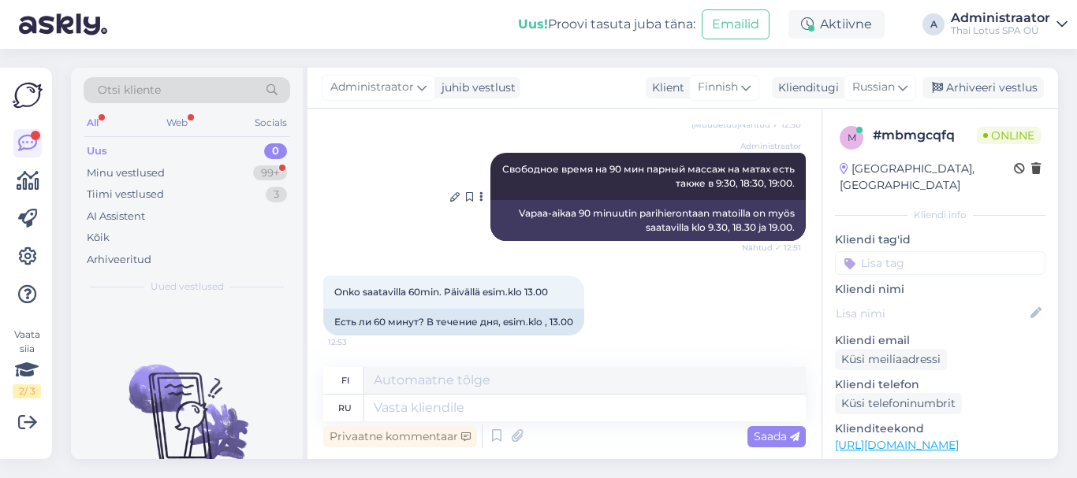
scroll to position [578, 0]
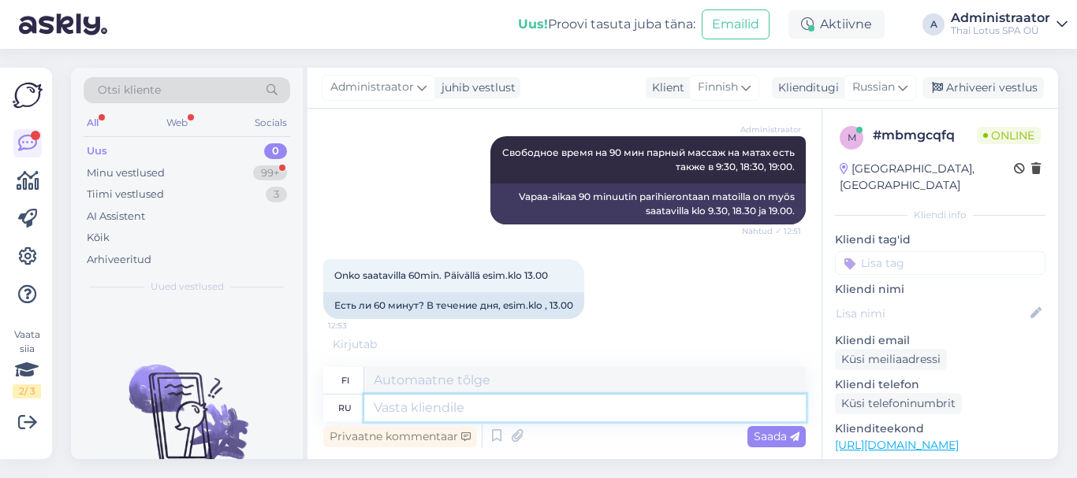
click at [441, 407] on textarea at bounding box center [584, 408] width 441 height 27
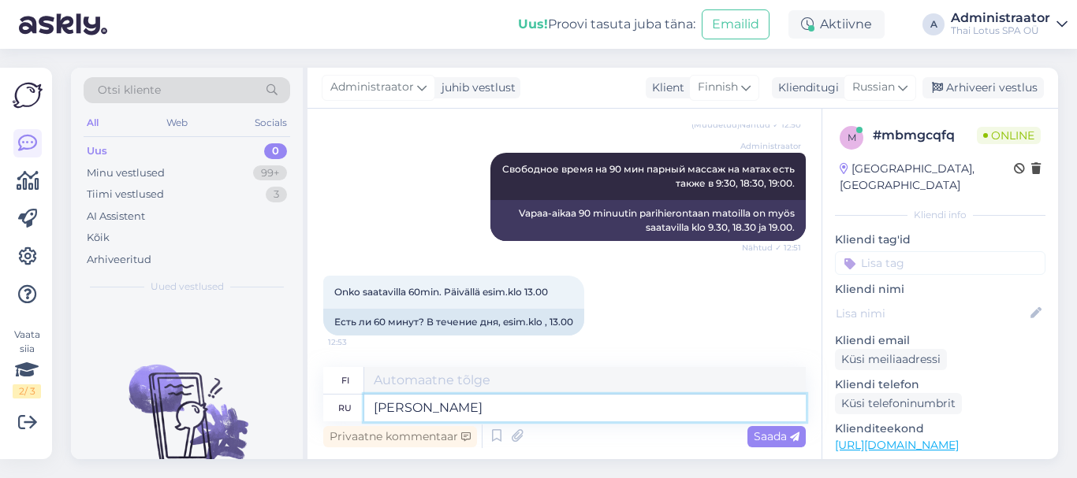
type textarea "[PERSON_NAME]"
type textarea "TOIMII"
type textarea "К сож"
type textarea "Niin"
type textarea "К сожалению"
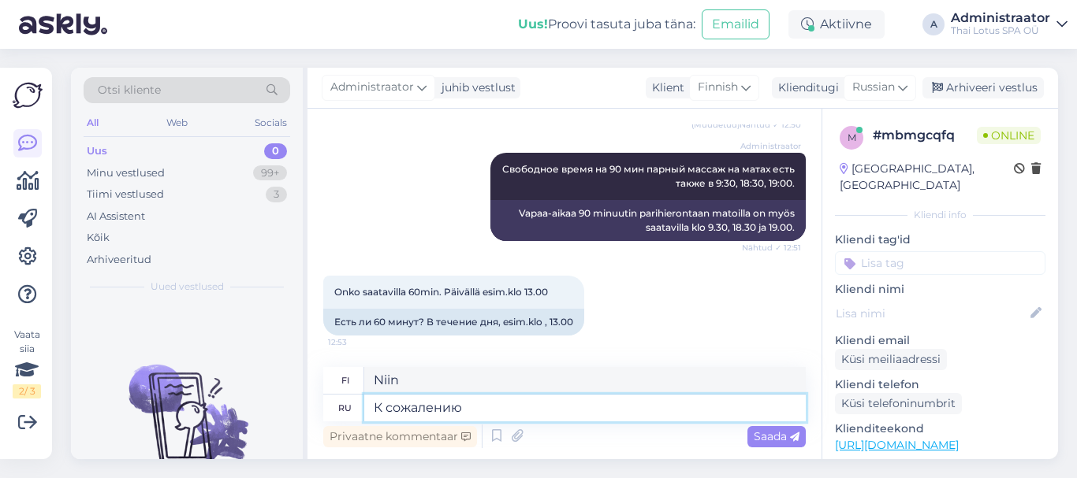
type textarea "Valitettavasti"
type textarea "К сожалению,"
type textarea "Valitettavasti,"
type textarea "К сожалению, не"
type textarea "Valitettavasti ei"
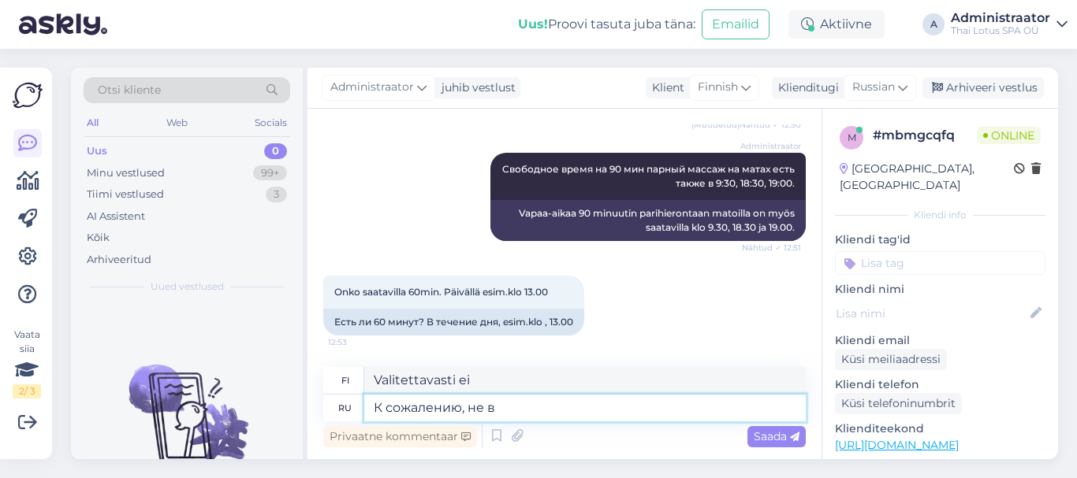
type textarea "К сожалению, не в"
type textarea "Valitettavasti ei sisällä"
type textarea "К сожалению, не в одно"
type textarea "Valitettavasti ei yhdessäkään"
type textarea "К сожалению, не в одно время"
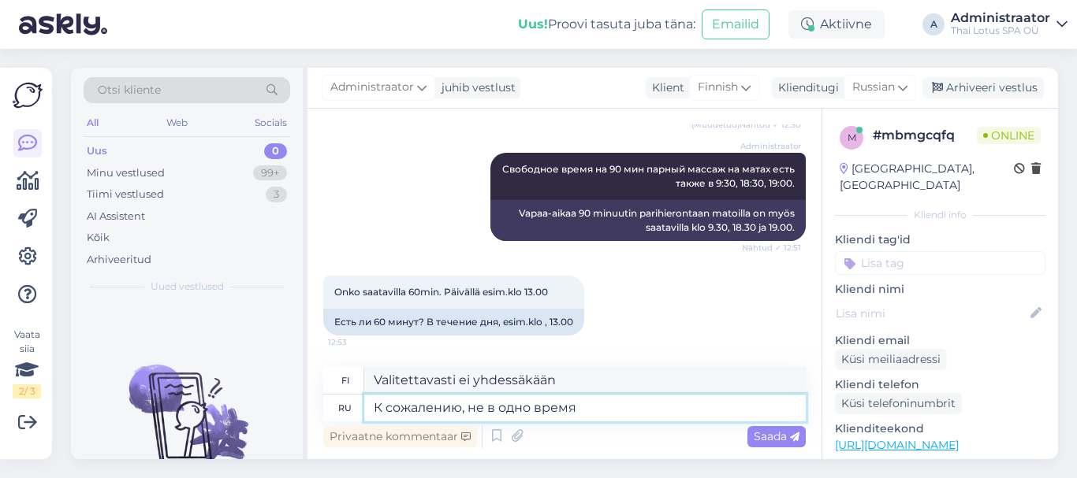
type textarea "Valitettavasti ei kuitenkaan [PERSON_NAME] aikaan."
type textarea "К сожалению, не в одно время."
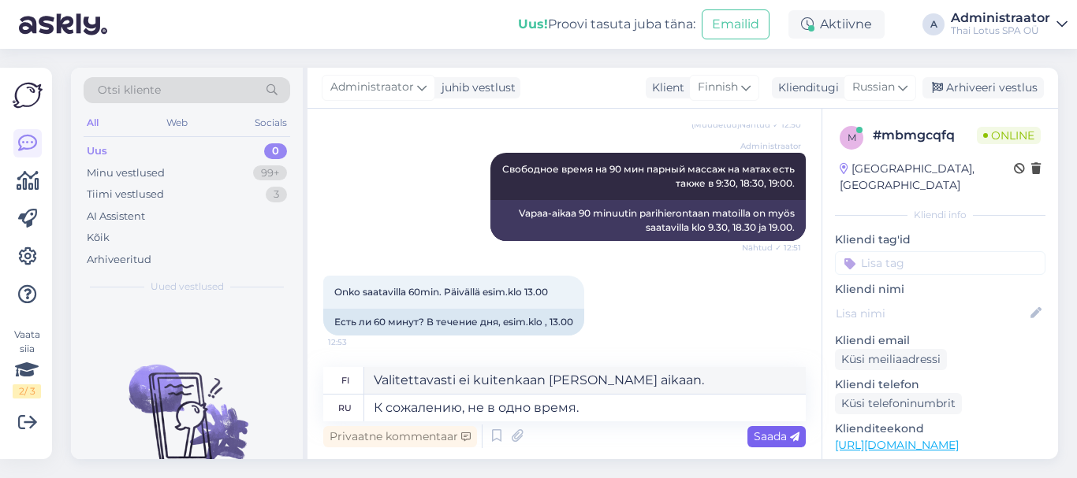
click at [763, 430] on span "Saada" at bounding box center [776, 437] width 46 height 14
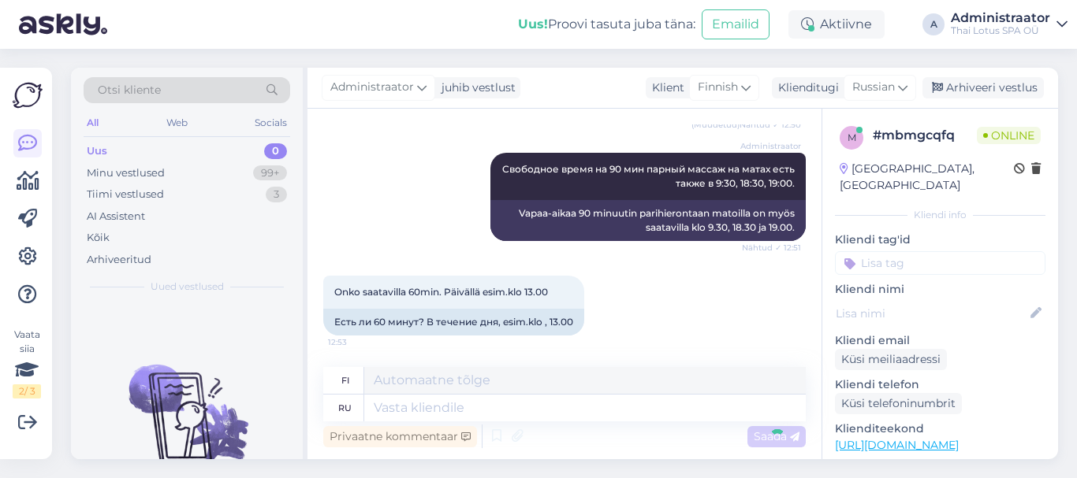
scroll to position [750, 0]
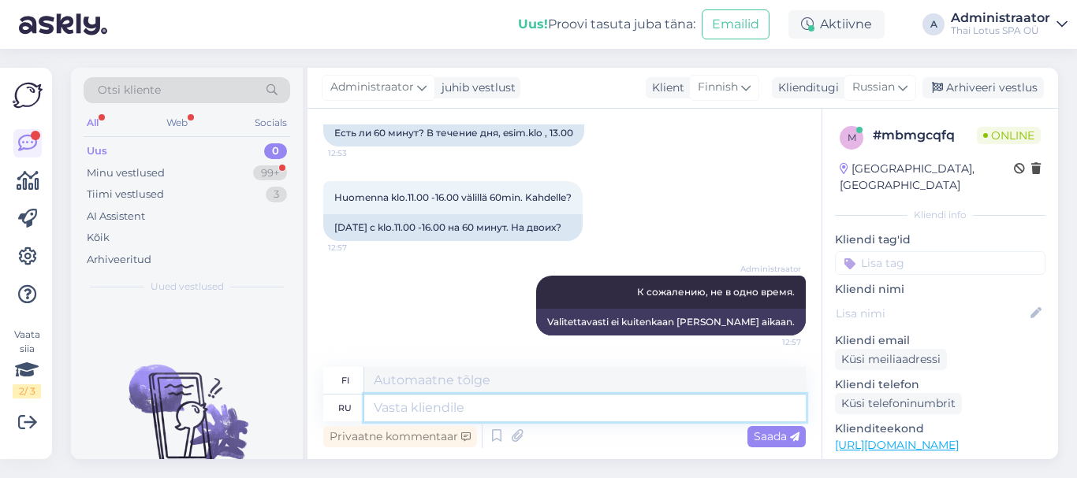
click at [397, 407] on textarea at bounding box center [584, 408] width 441 height 27
type textarea "l"
type textarea "lkz j"
type textarea "lkz"
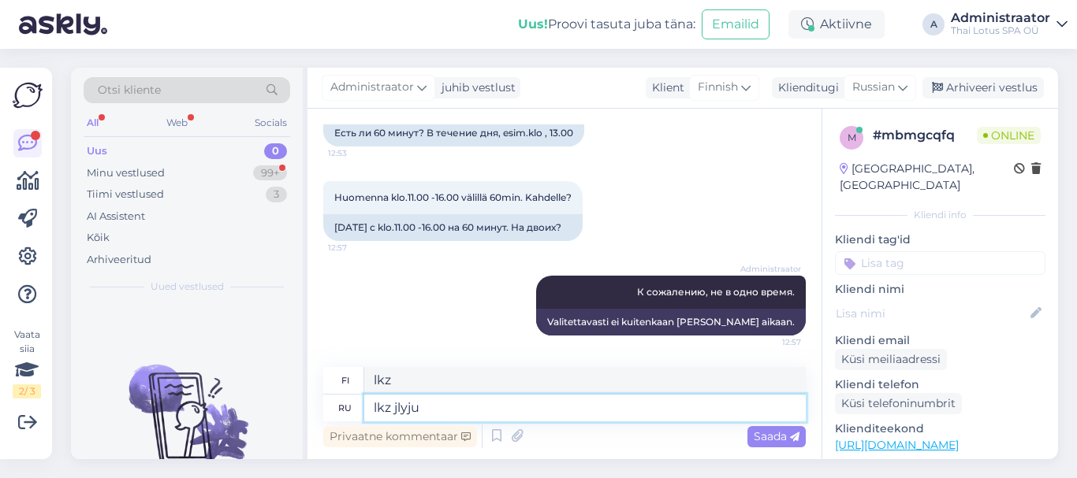
type textarea "lkz jlyjuj"
type textarea "l"
type textarea "lkz"
type textarea "Для"
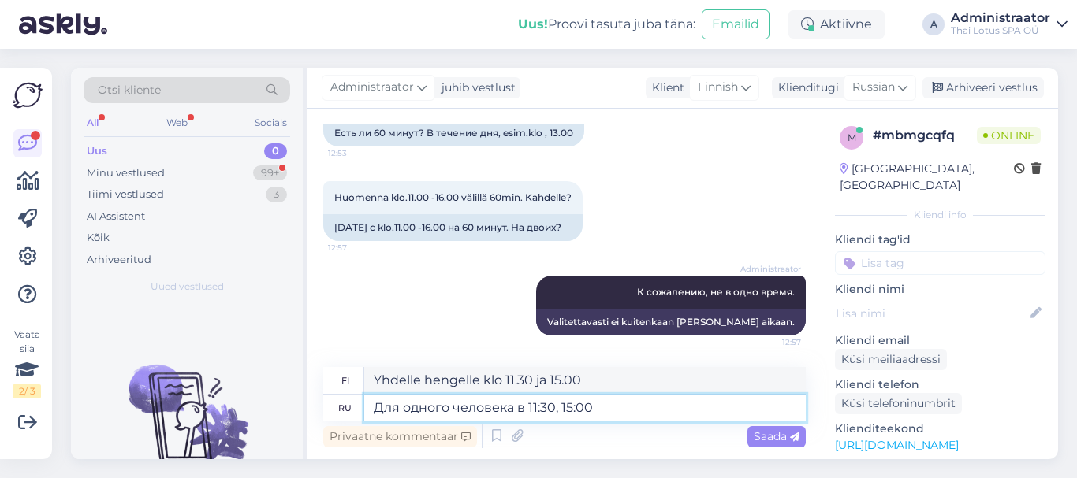
click at [515, 408] on textarea "Для одного человека в 11:30, 15:00" at bounding box center [584, 408] width 441 height 27
click at [384, 408] on textarea "Для одного человека в 11:30, 15:00" at bounding box center [584, 408] width 441 height 27
click at [557, 413] on textarea "Время для одного человека в 11:30, 15:00" at bounding box center [584, 408] width 441 height 27
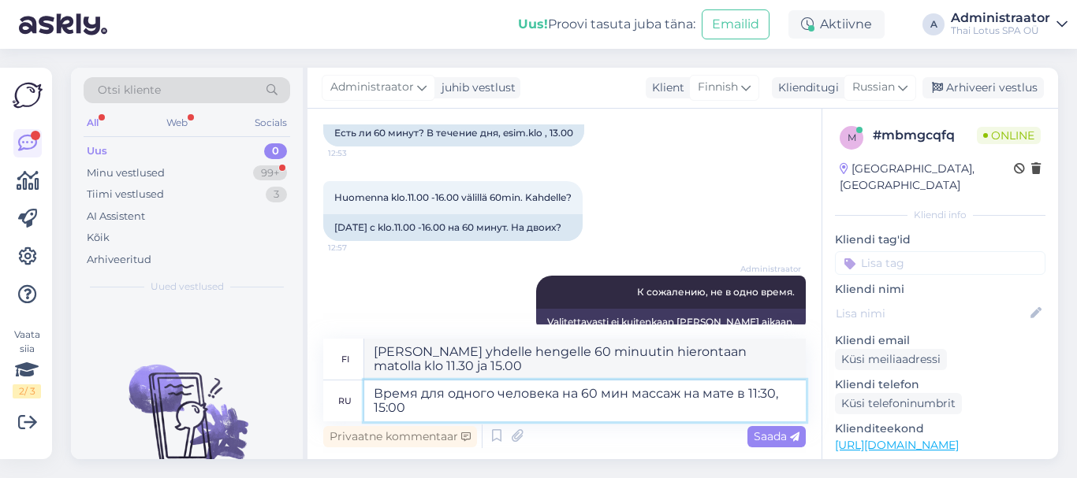
click at [493, 409] on textarea "Время для одного человека на 60 мин массаж на мате в 11:30, 15:00" at bounding box center [584, 401] width 441 height 41
click at [763, 435] on span "Saada" at bounding box center [776, 437] width 46 height 14
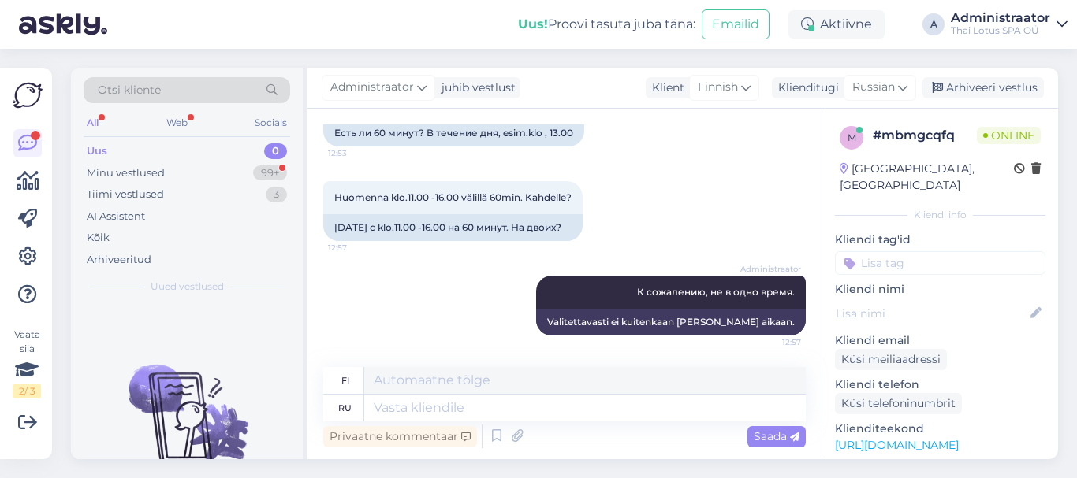
scroll to position [873, 0]
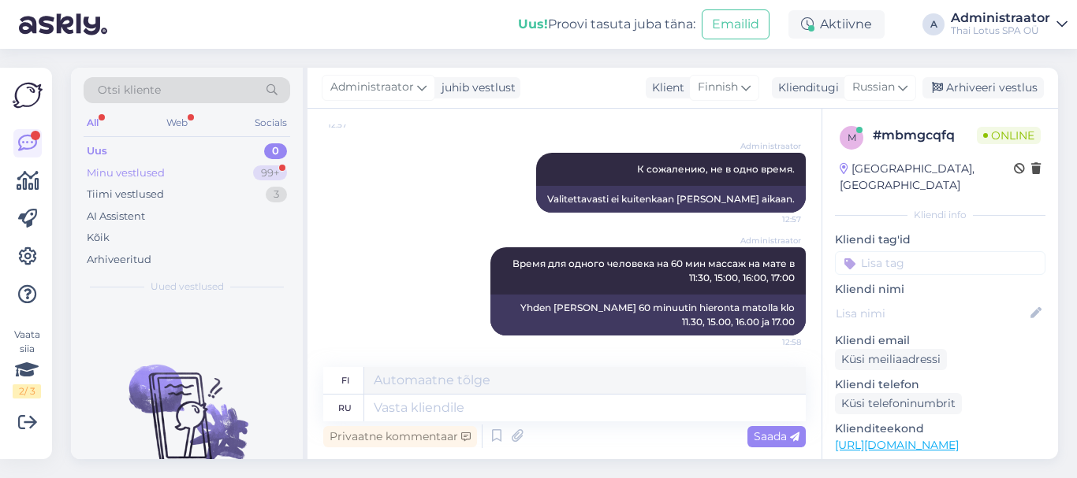
click at [123, 169] on div "Minu vestlused" at bounding box center [126, 174] width 78 height 16
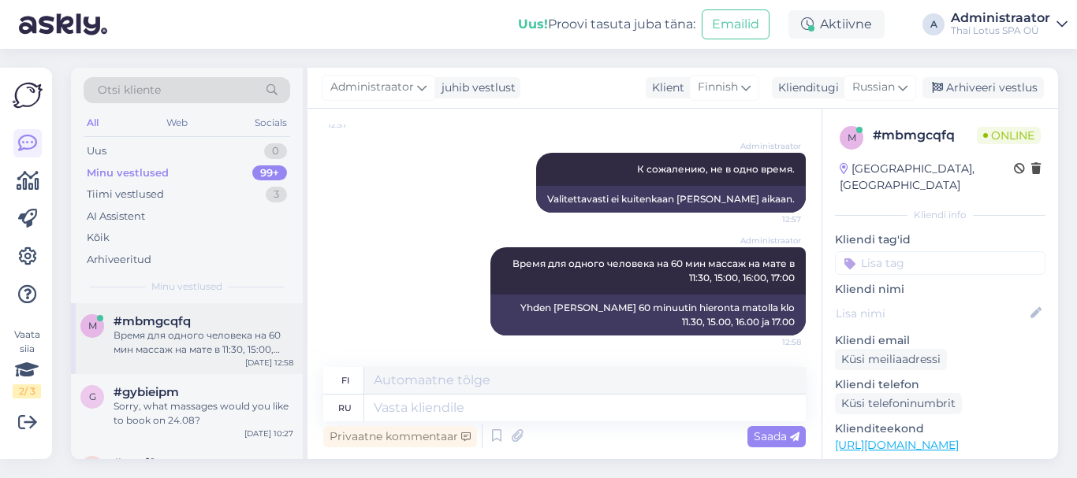
click at [110, 363] on div "m #mbmgcqfq Время для одного человека на 60 мин массаж на мате в 11:30, 15:00, …" at bounding box center [187, 338] width 232 height 71
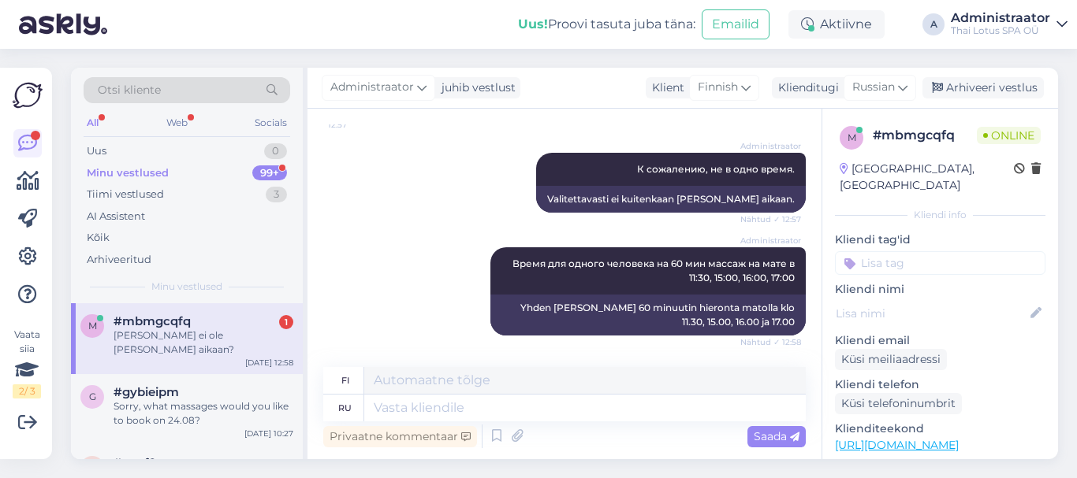
scroll to position [968, 0]
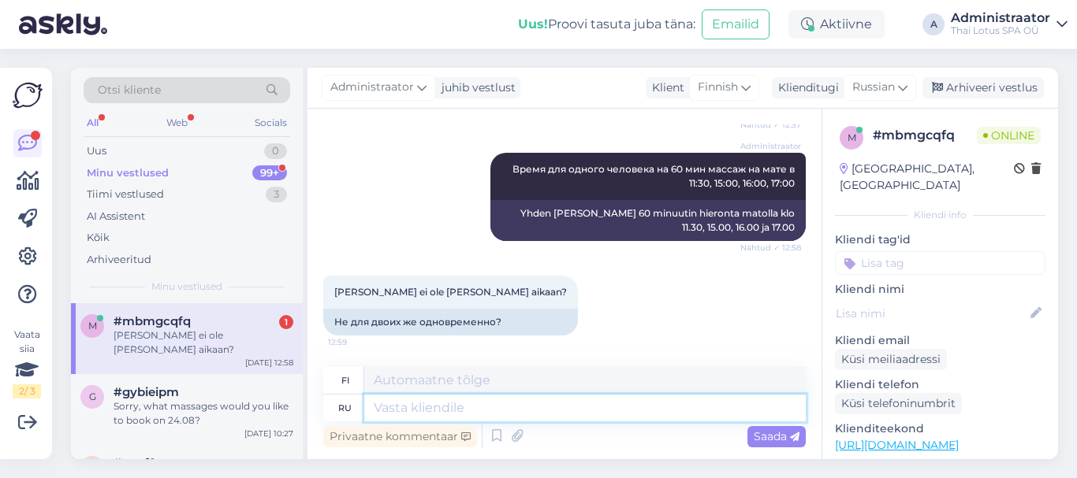
click at [406, 407] on textarea at bounding box center [584, 408] width 441 height 27
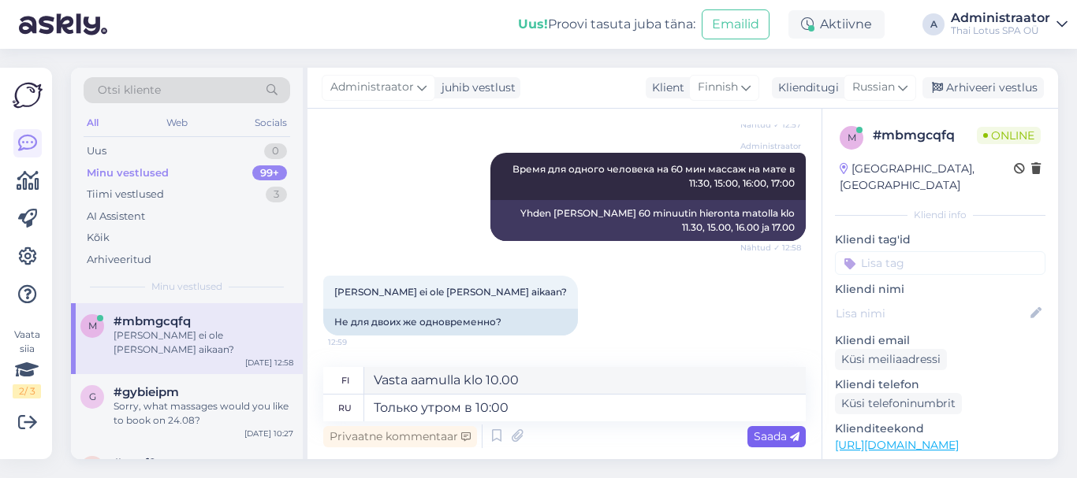
click at [800, 437] on div "Saada" at bounding box center [776, 436] width 58 height 21
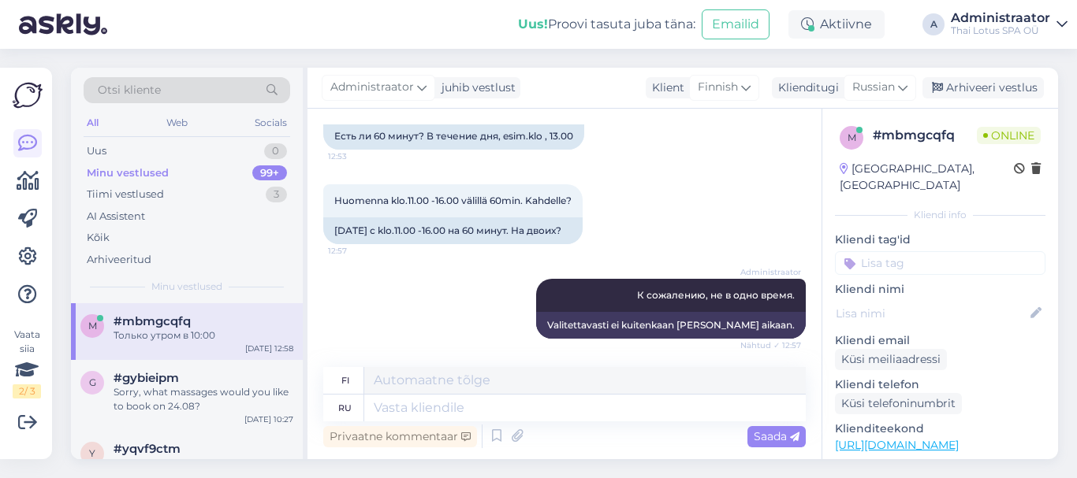
scroll to position [1062, 0]
